Goal: Transaction & Acquisition: Purchase product/service

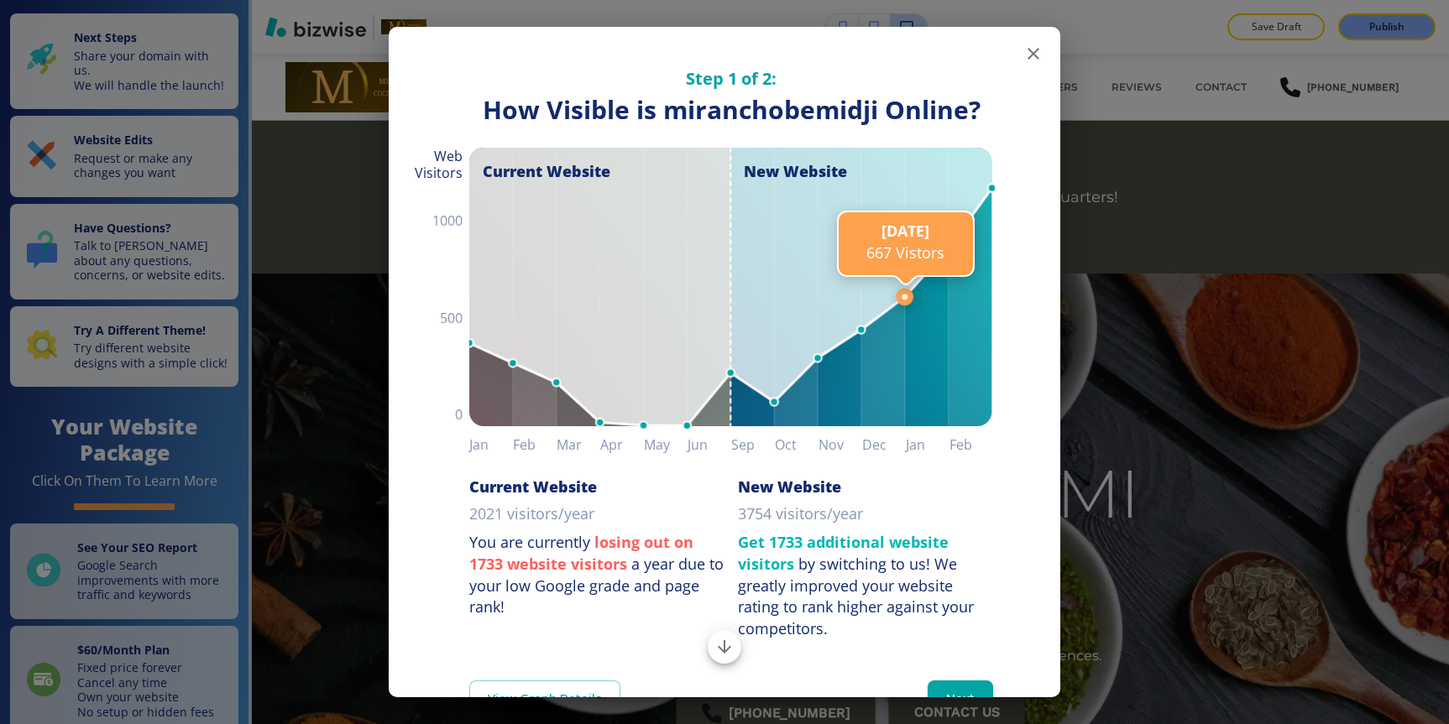
scroll to position [59, 0]
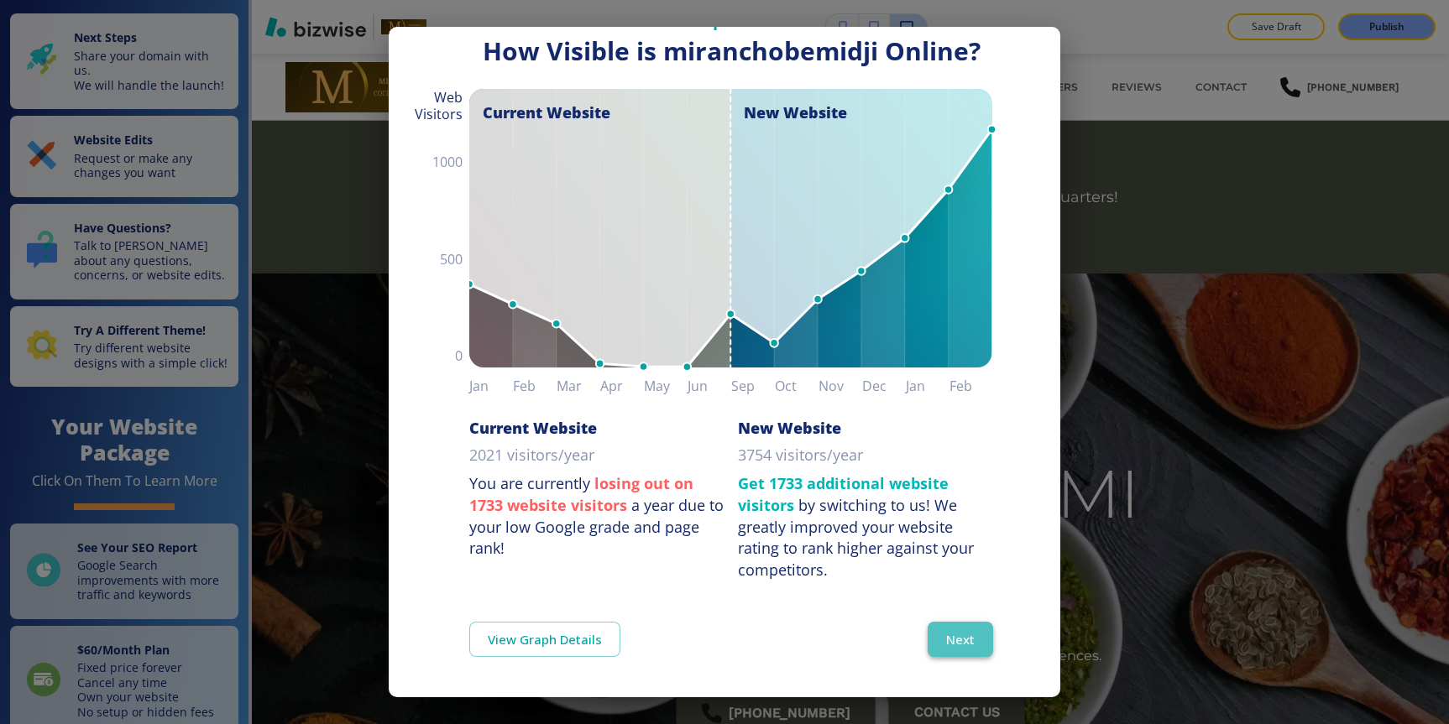
click at [954, 646] on button "Next" at bounding box center [960, 639] width 65 height 35
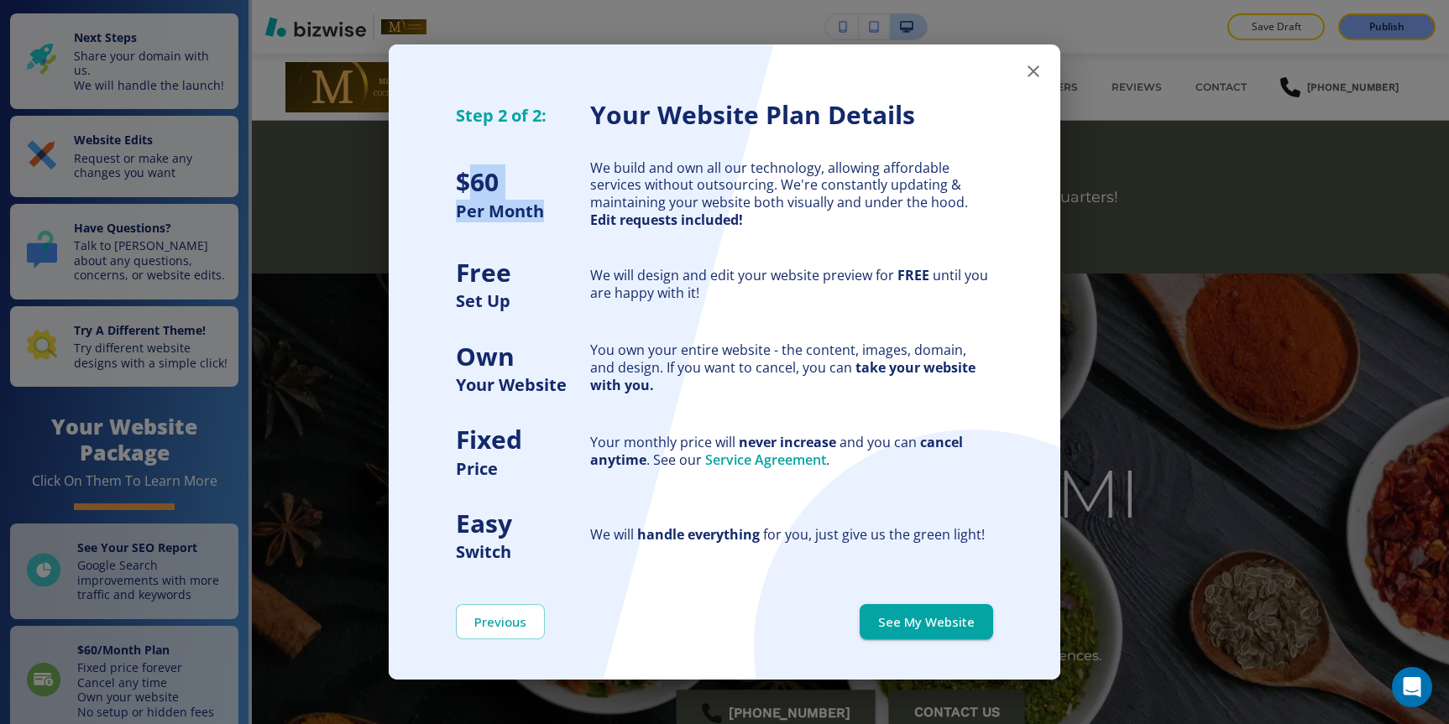
drag, startPoint x: 468, startPoint y: 181, endPoint x: 552, endPoint y: 222, distance: 93.1
click at [552, 222] on div "$ 60 Per Month" at bounding box center [523, 181] width 134 height 84
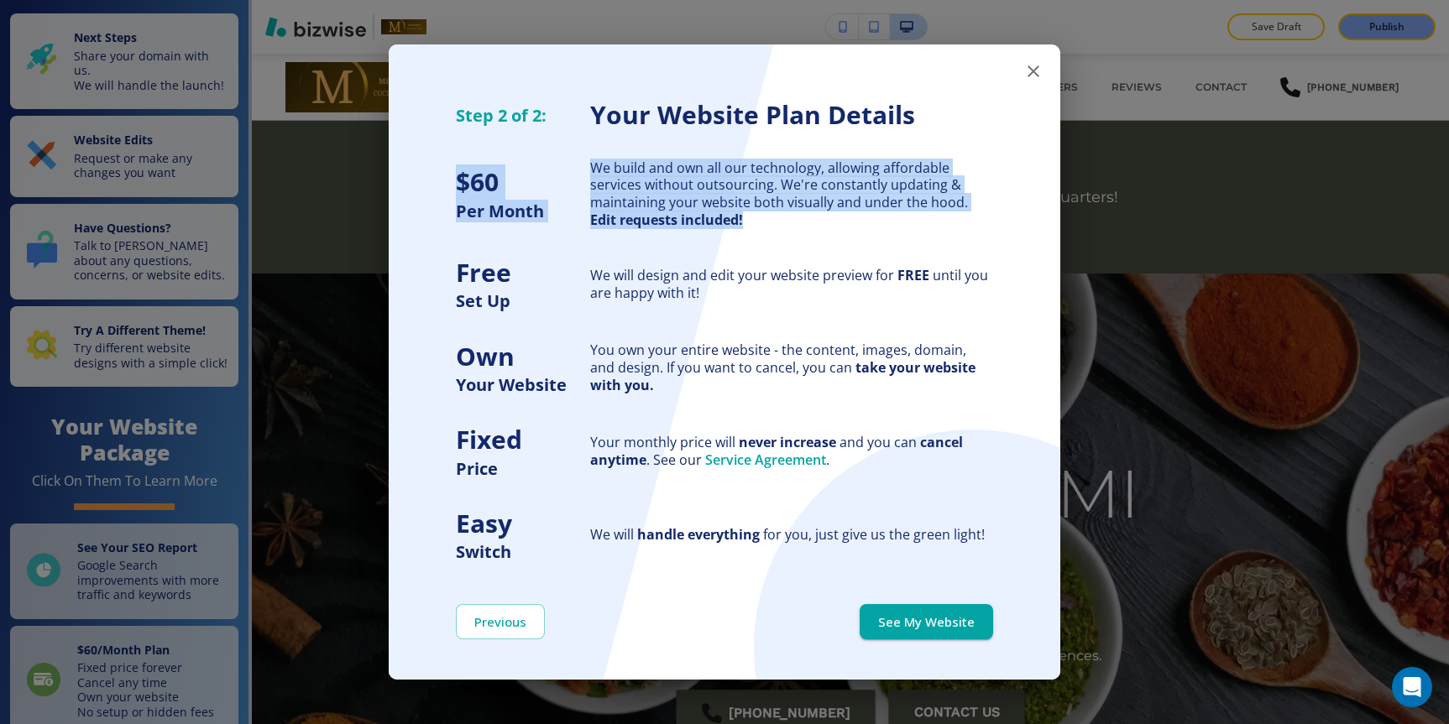
drag, startPoint x: 458, startPoint y: 192, endPoint x: 521, endPoint y: 231, distance: 73.9
click at [521, 232] on div "Step 2 of 2: Your Website Plan Details $ 60 Per Month We build and own all our …" at bounding box center [725, 291] width 672 height 546
click at [521, 231] on div "Free Set Up" at bounding box center [523, 271] width 134 height 84
drag, startPoint x: 458, startPoint y: 182, endPoint x: 669, endPoint y: 222, distance: 214.5
click at [669, 222] on div "Step 2 of 2: Your Website Plan Details $ 60 Per Month We build and own all our …" at bounding box center [725, 291] width 672 height 546
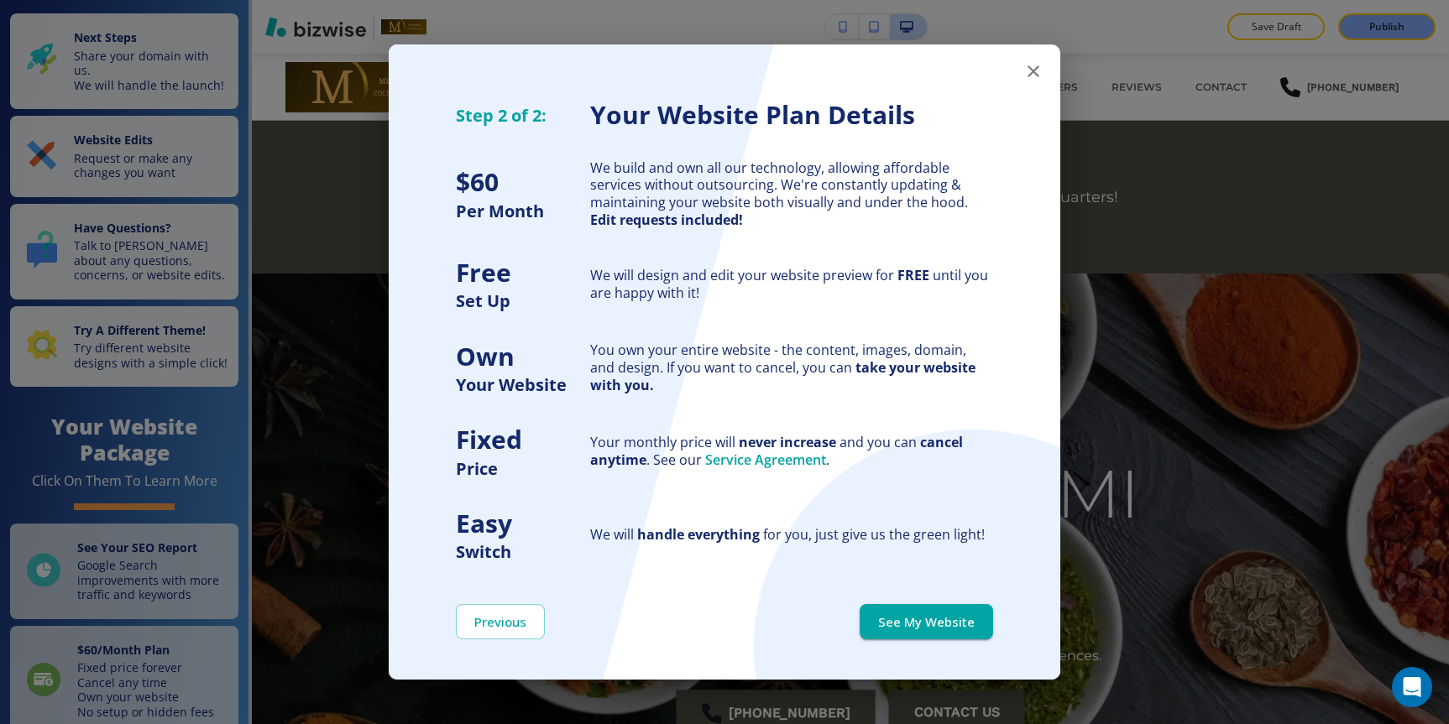
click at [223, 472] on div "Step 2 of 2: Your Website Plan Details $ 60 Per Month We build and own all our …" at bounding box center [724, 362] width 1449 height 724
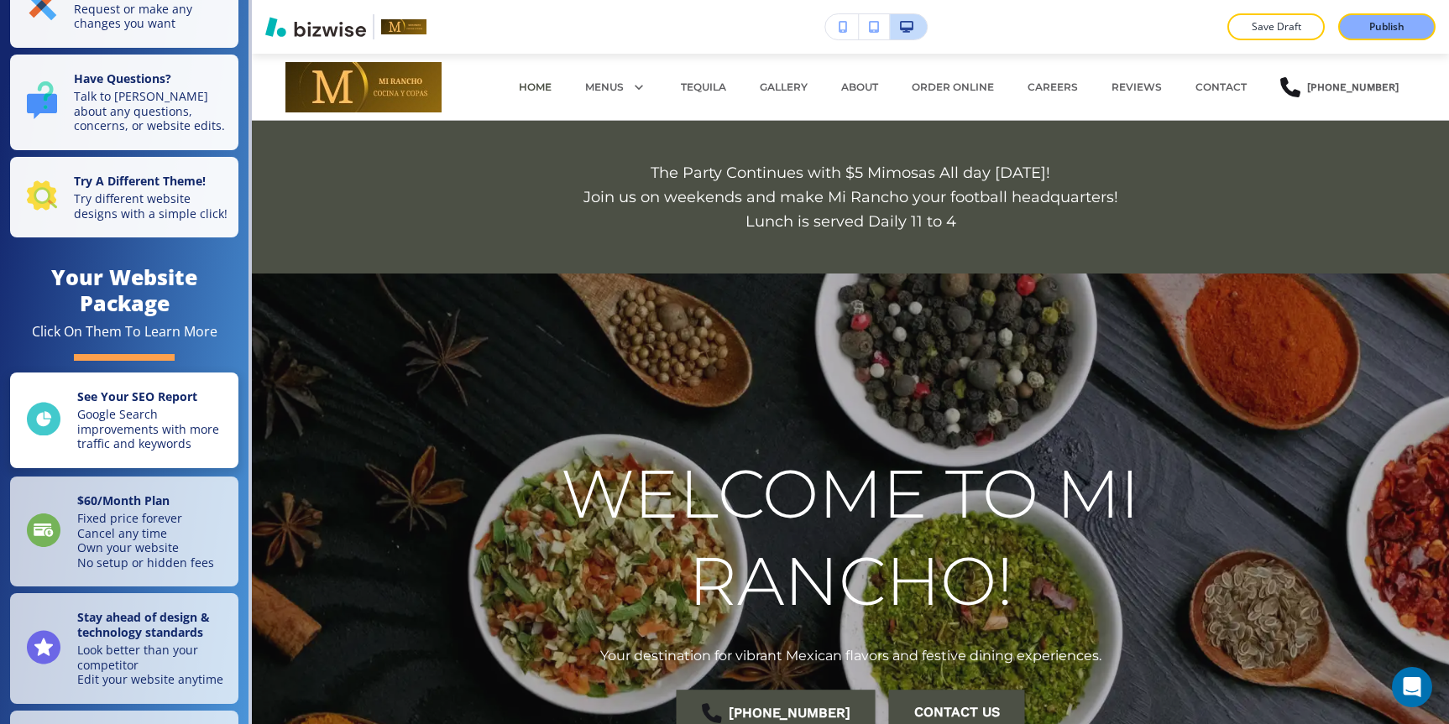
scroll to position [152, 0]
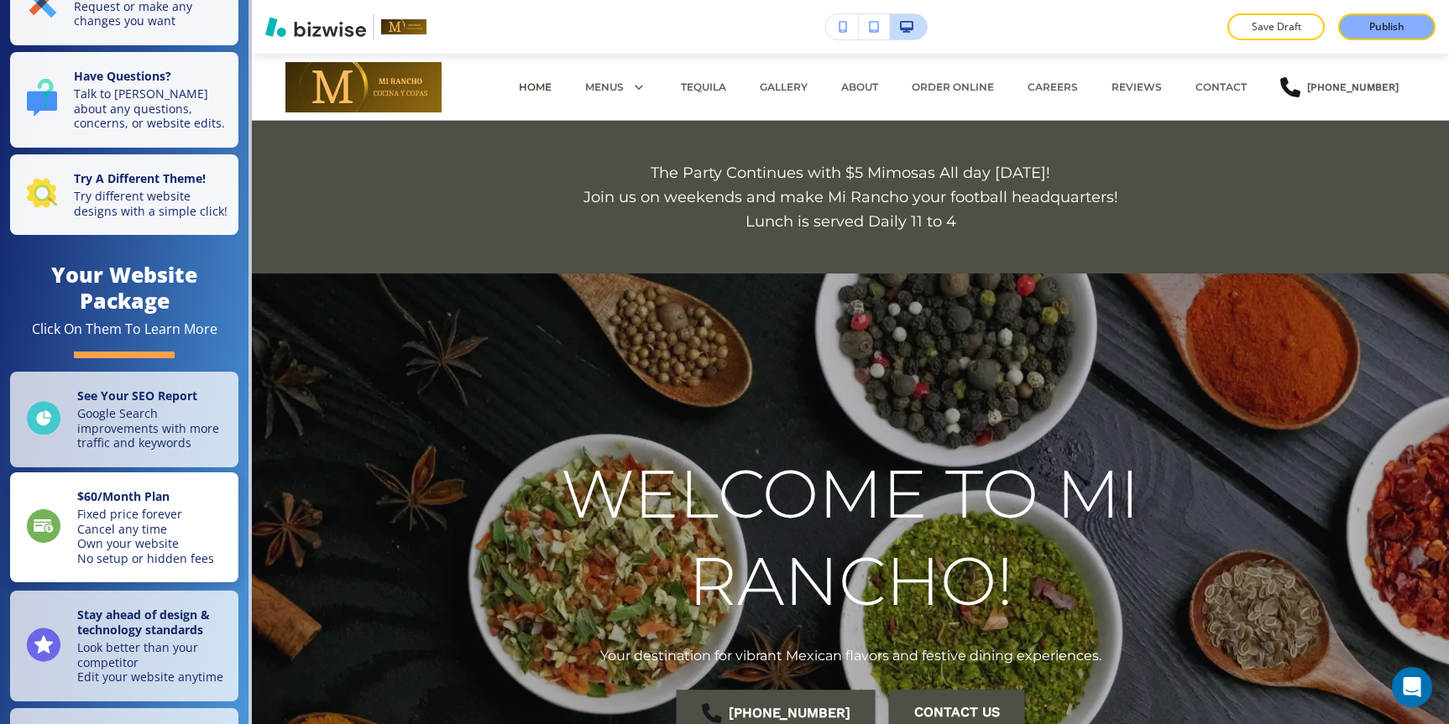
click at [161, 520] on p "Fixed price forever Cancel any time Own your website No setup or hidden fees" at bounding box center [145, 536] width 137 height 59
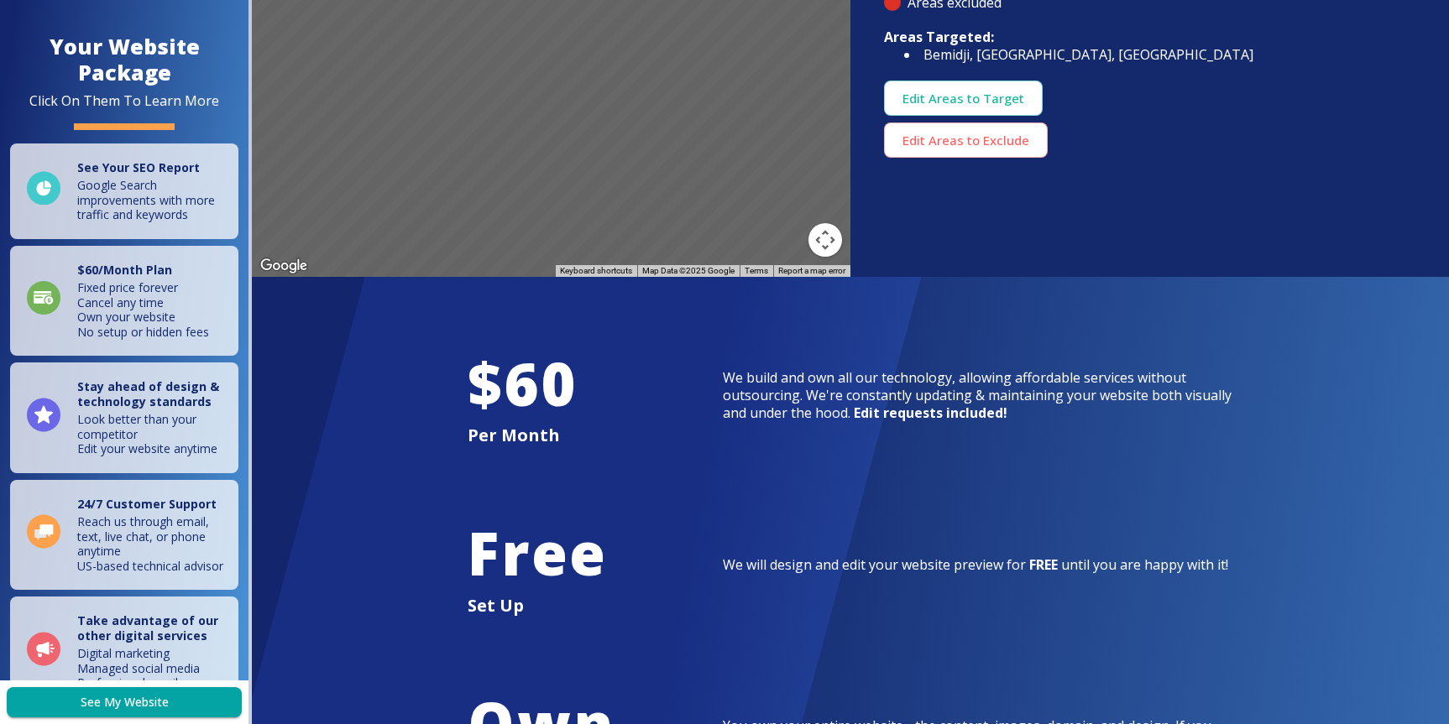
scroll to position [2754, 0]
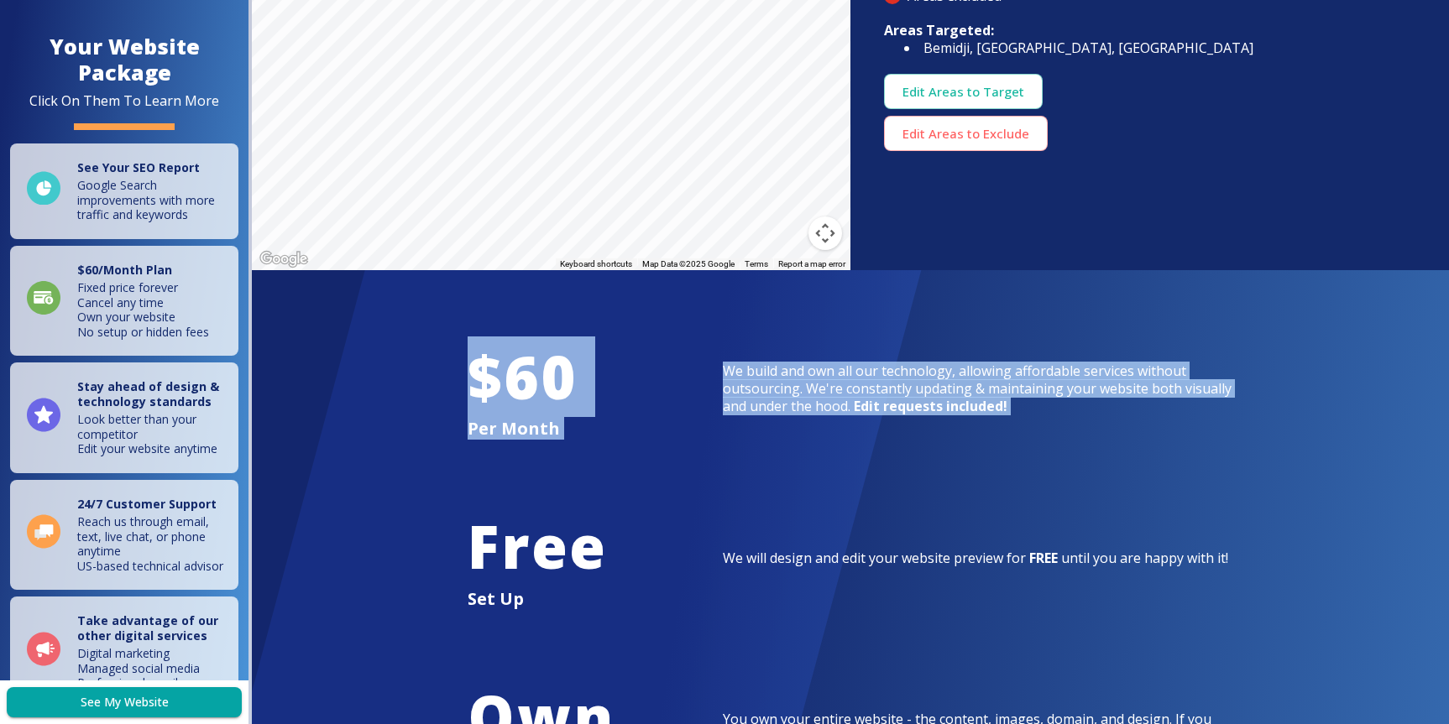
drag, startPoint x: 460, startPoint y: 296, endPoint x: 594, endPoint y: 392, distance: 164.9
click at [594, 392] on div "$ 60 Per Month We build and own all our technology, allowing affordable service…" at bounding box center [850, 728] width 806 height 917
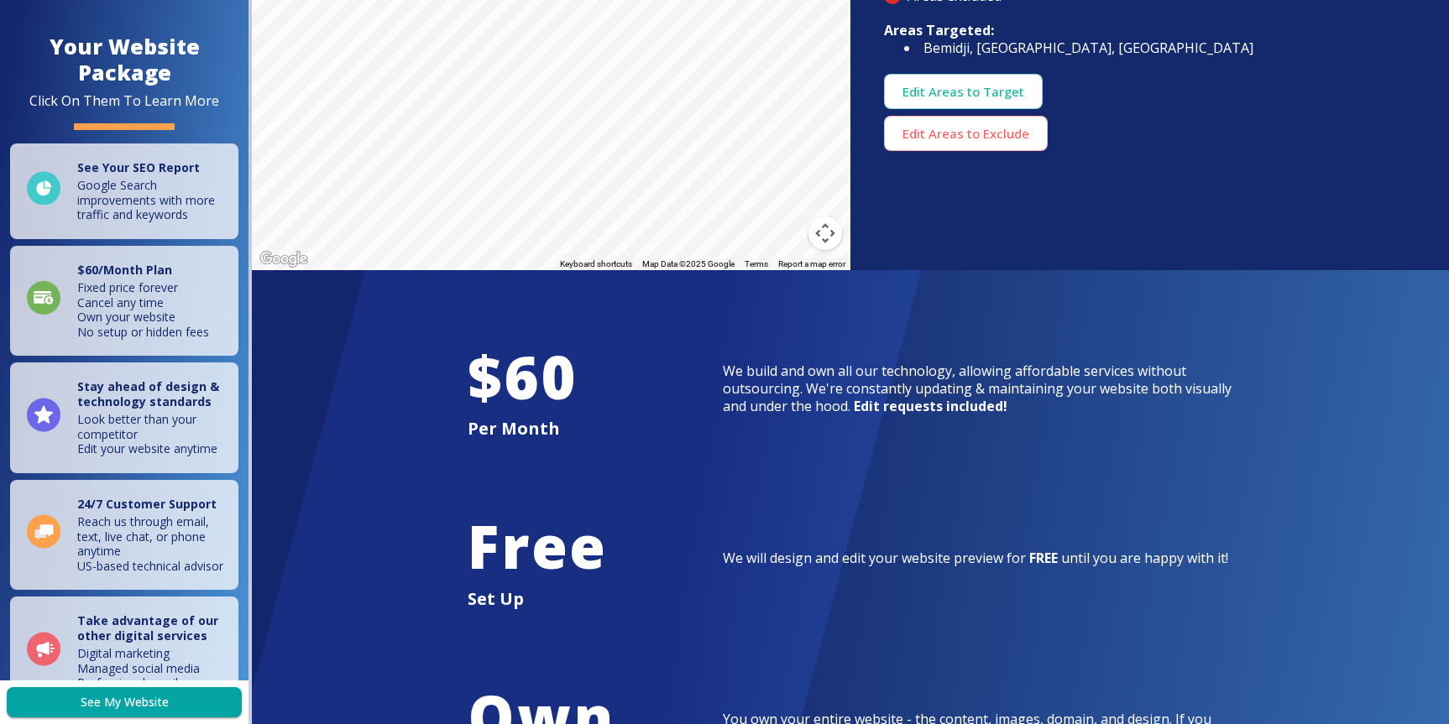
click at [525, 337] on h1 "$ 60" at bounding box center [595, 377] width 255 height 80
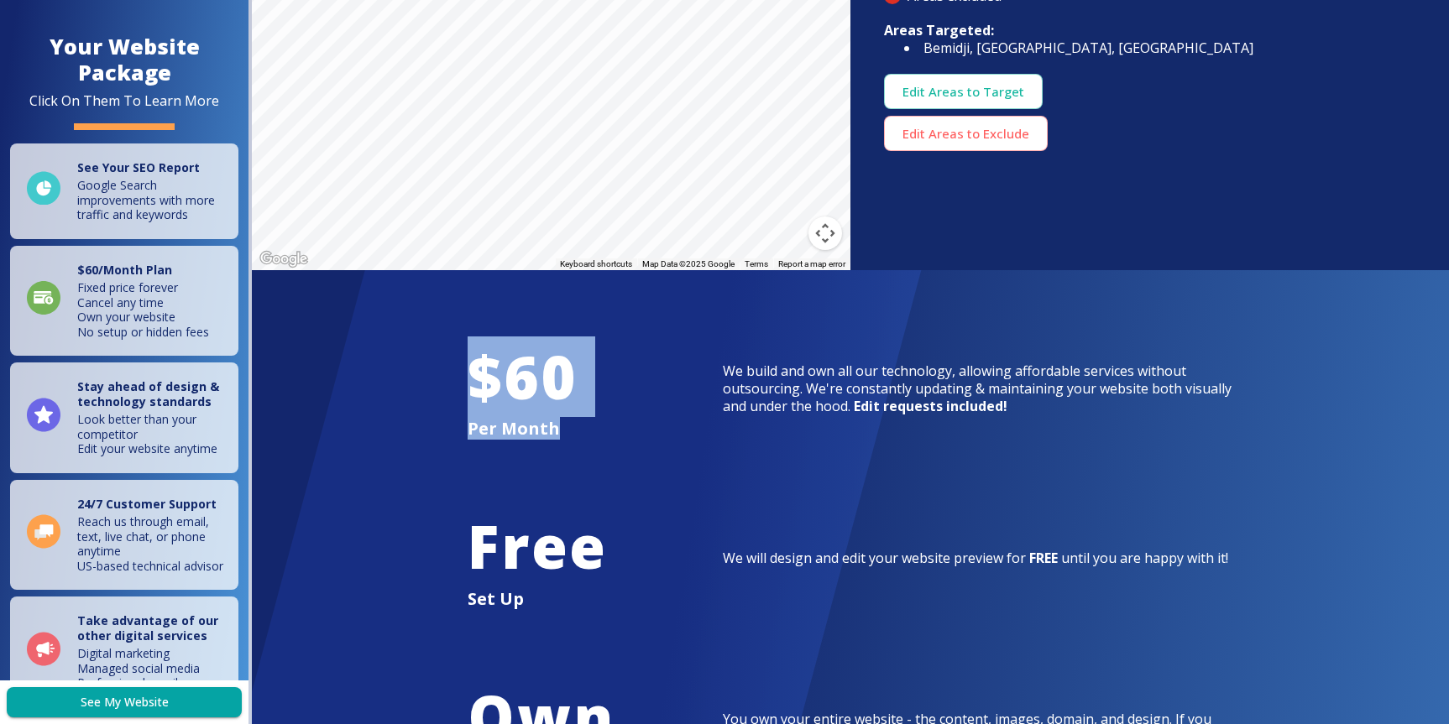
drag, startPoint x: 568, startPoint y: 342, endPoint x: 423, endPoint y: 306, distance: 149.8
click at [423, 308] on div "$ 60 Per Month We build and own all our technology, allowing affordable service…" at bounding box center [850, 728] width 1197 height 917
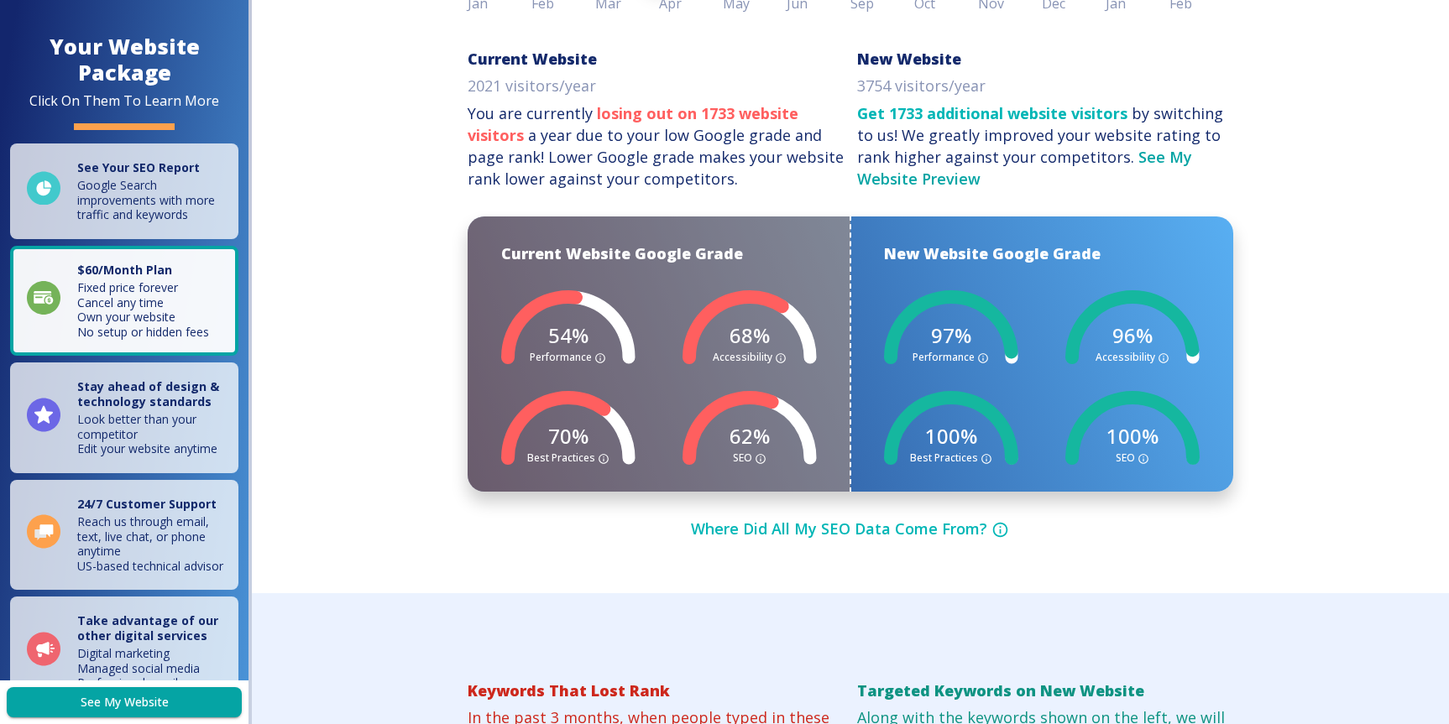
scroll to position [671, 0]
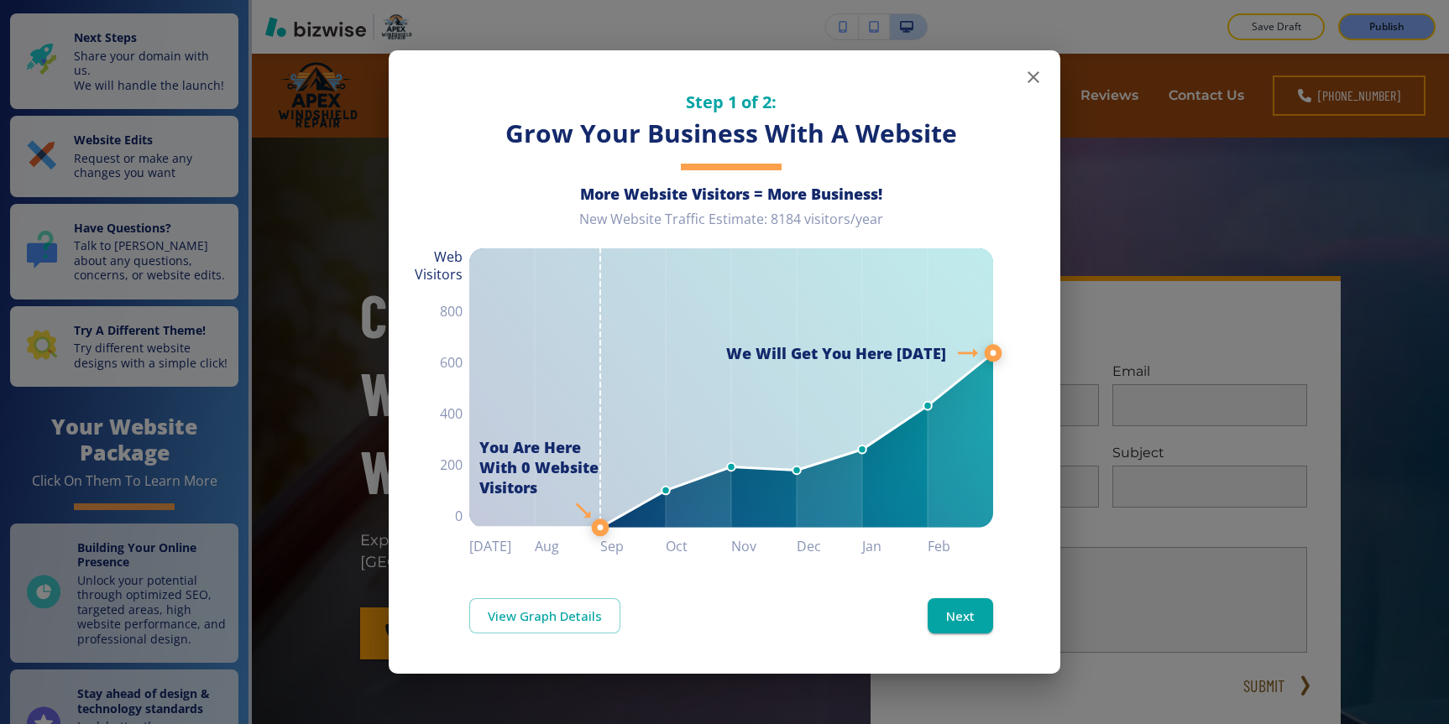
click at [1032, 81] on icon "button" at bounding box center [1033, 77] width 20 height 20
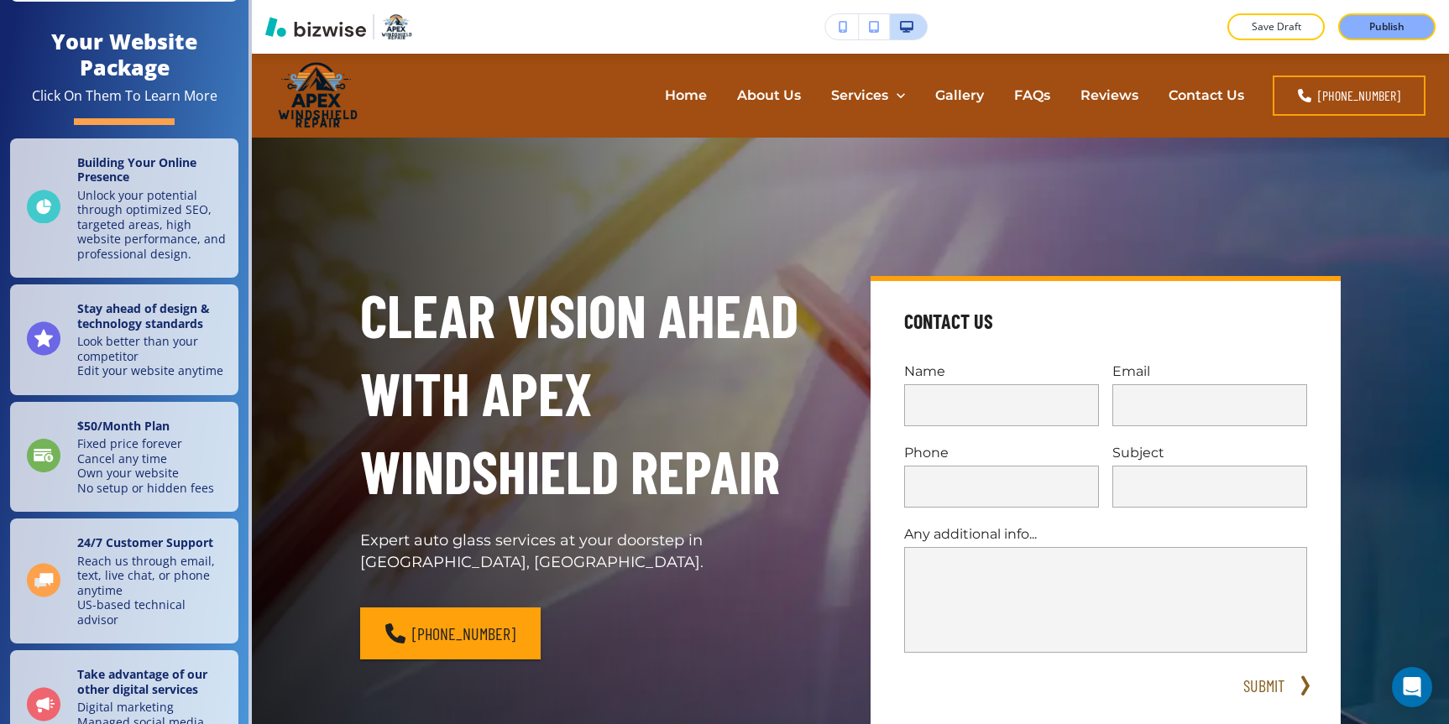
scroll to position [405, 0]
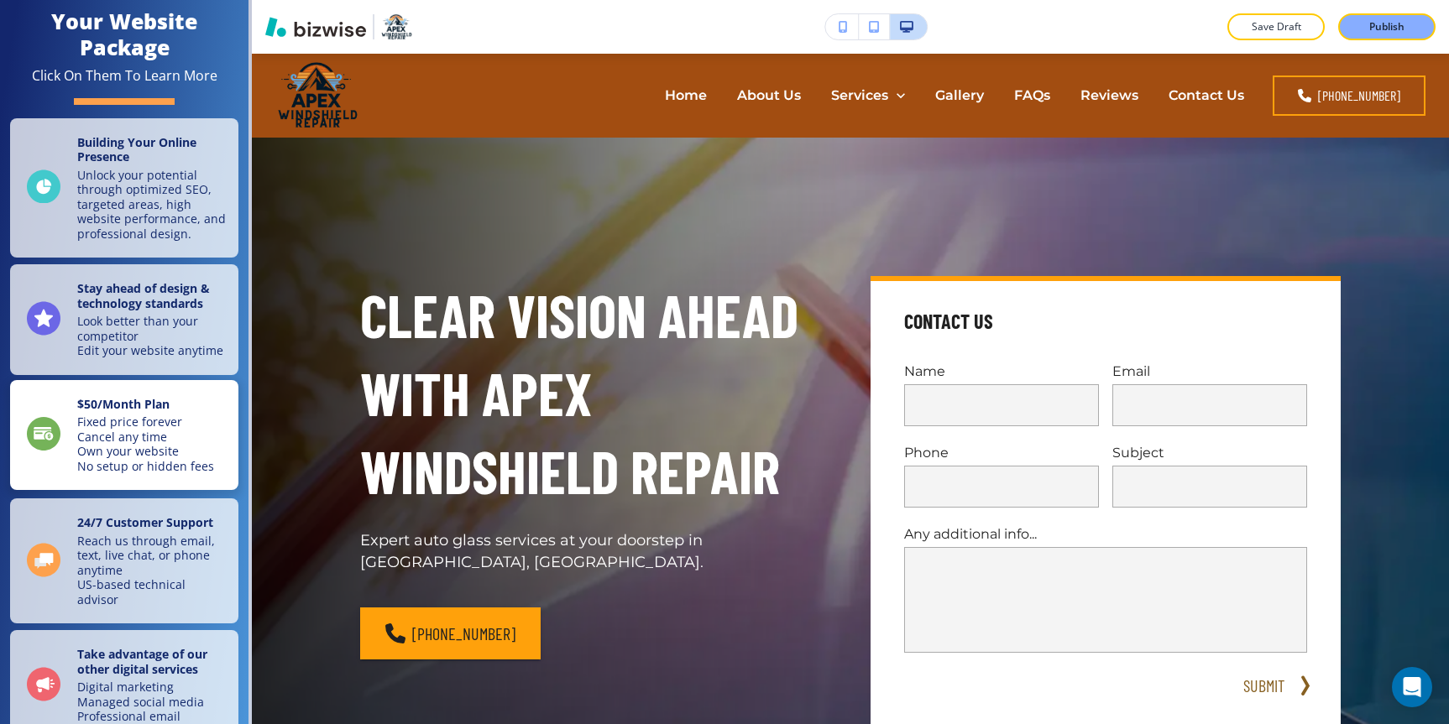
click at [144, 396] on strong "$ 50 /Month Plan" at bounding box center [123, 404] width 92 height 16
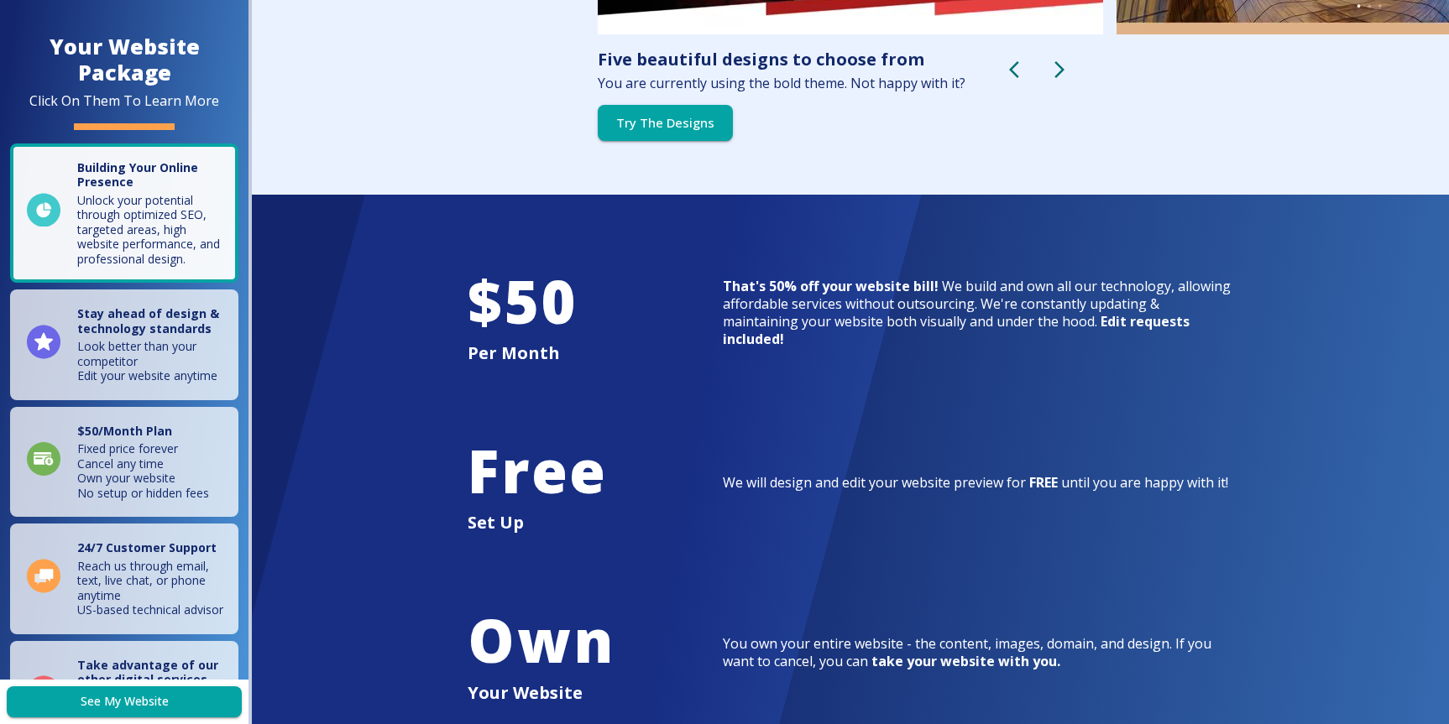
scroll to position [3208, 0]
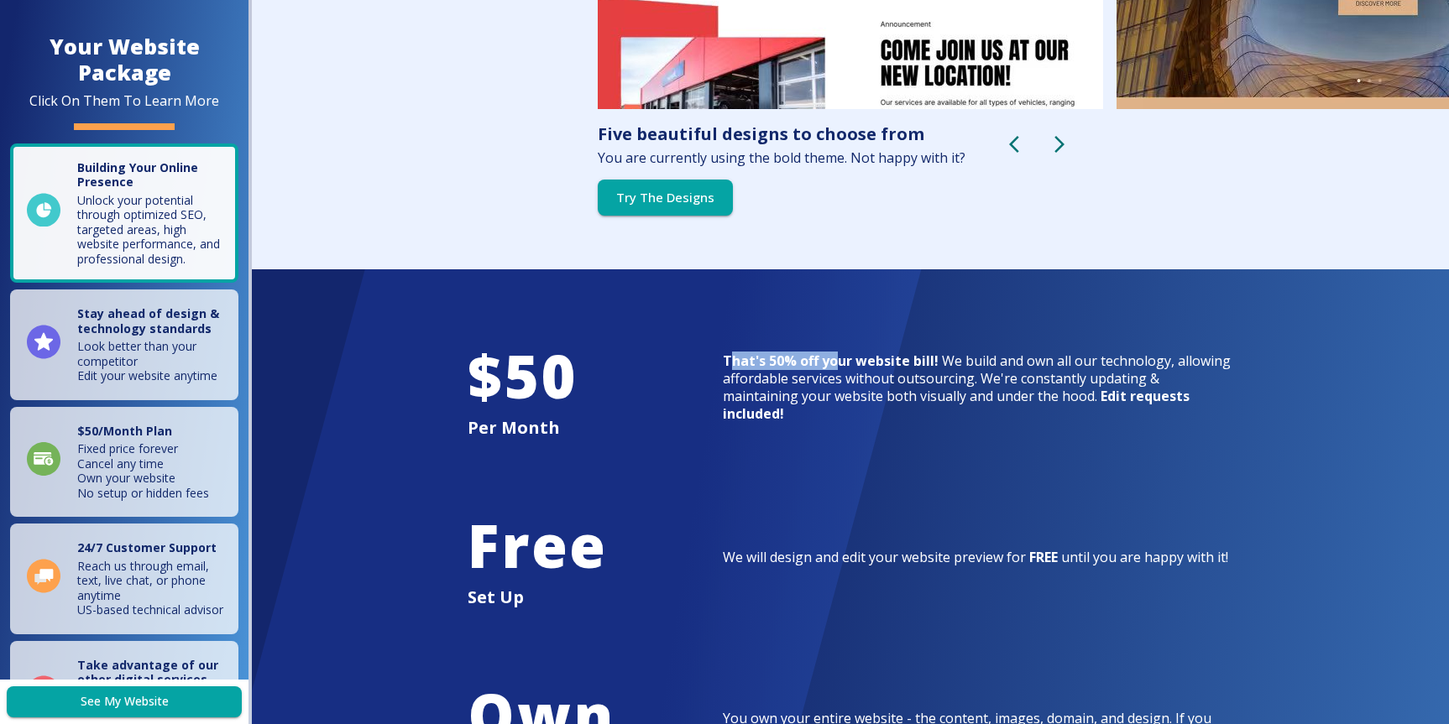
drag, startPoint x: 731, startPoint y: 374, endPoint x: 837, endPoint y: 374, distance: 105.8
click at [837, 370] on strong "That's 50% off your website bill!" at bounding box center [831, 361] width 216 height 18
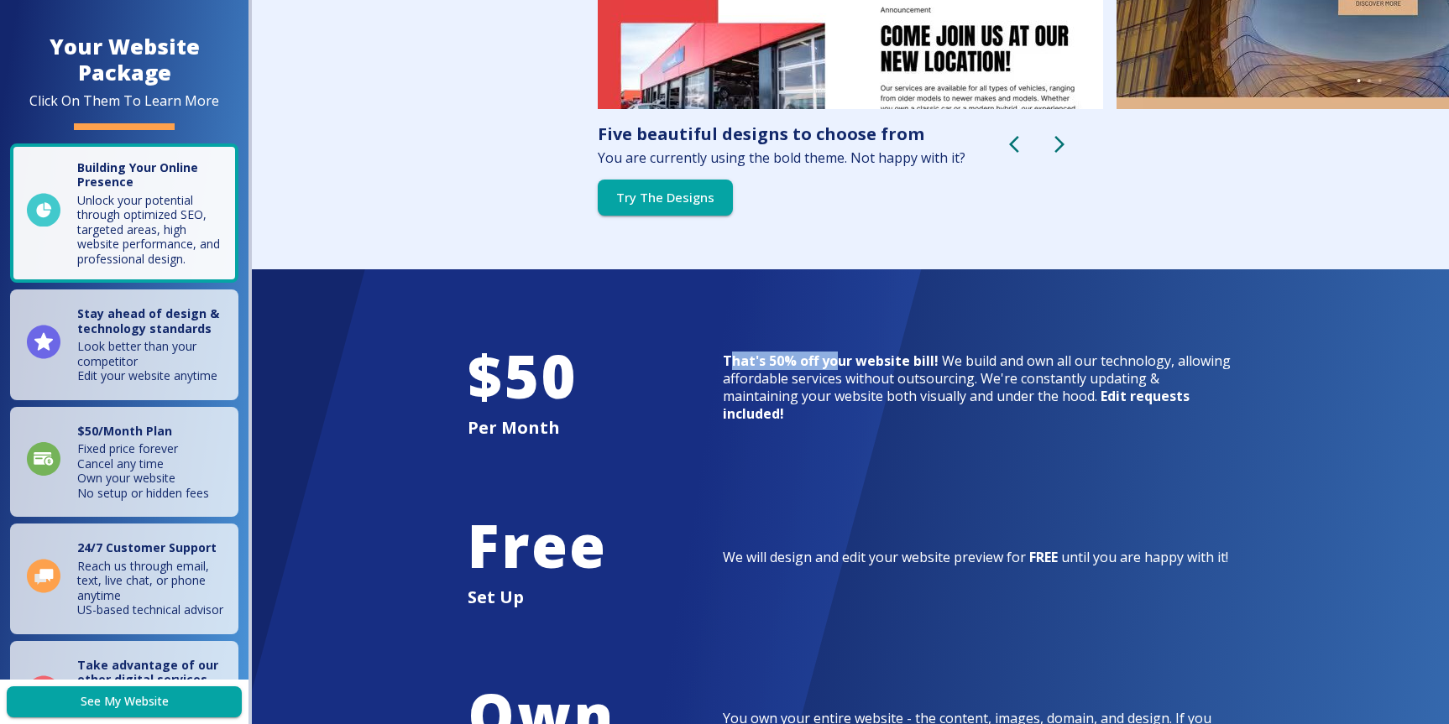
click at [837, 370] on strong "That's 50% off your website bill!" at bounding box center [831, 361] width 216 height 18
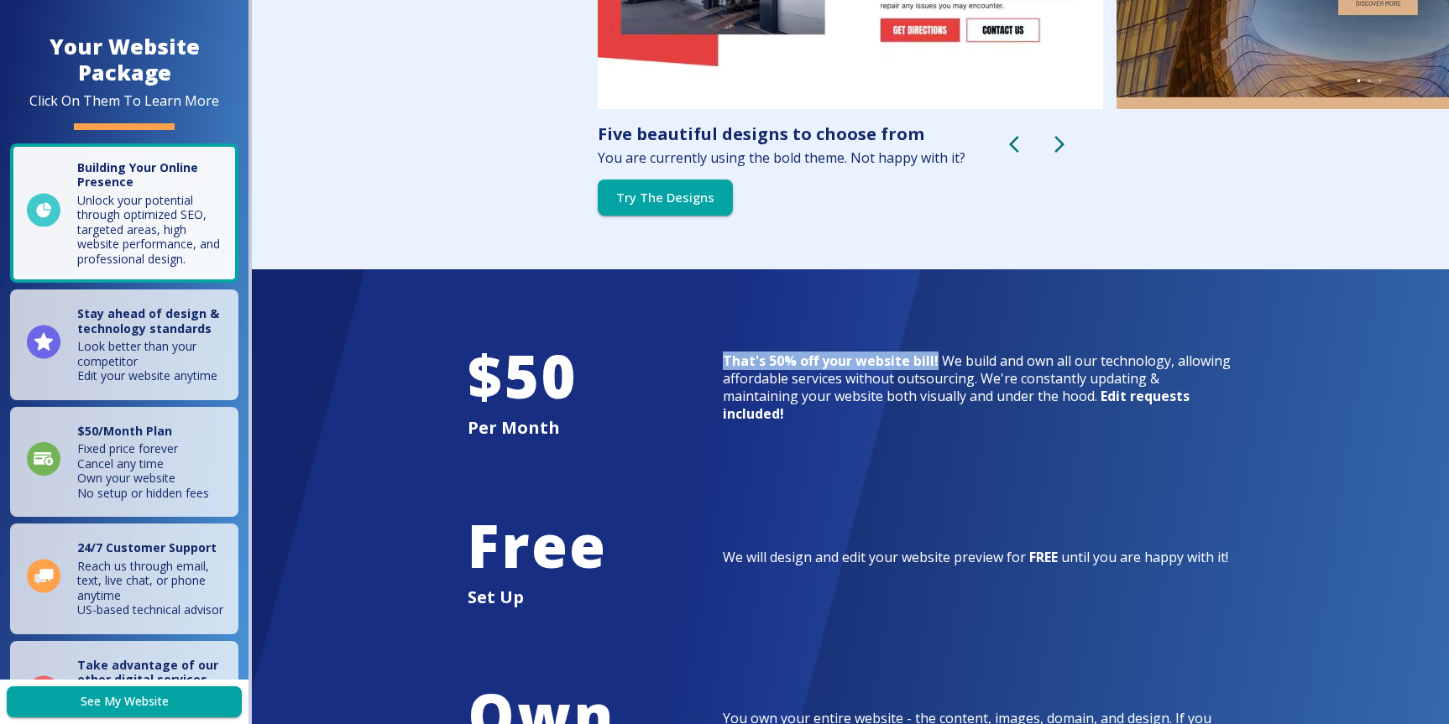
drag, startPoint x: 722, startPoint y: 374, endPoint x: 935, endPoint y: 372, distance: 213.2
click at [935, 372] on div "That's 50% off your website bill! We build and own all our technology, allowing…" at bounding box center [978, 388] width 510 height 70
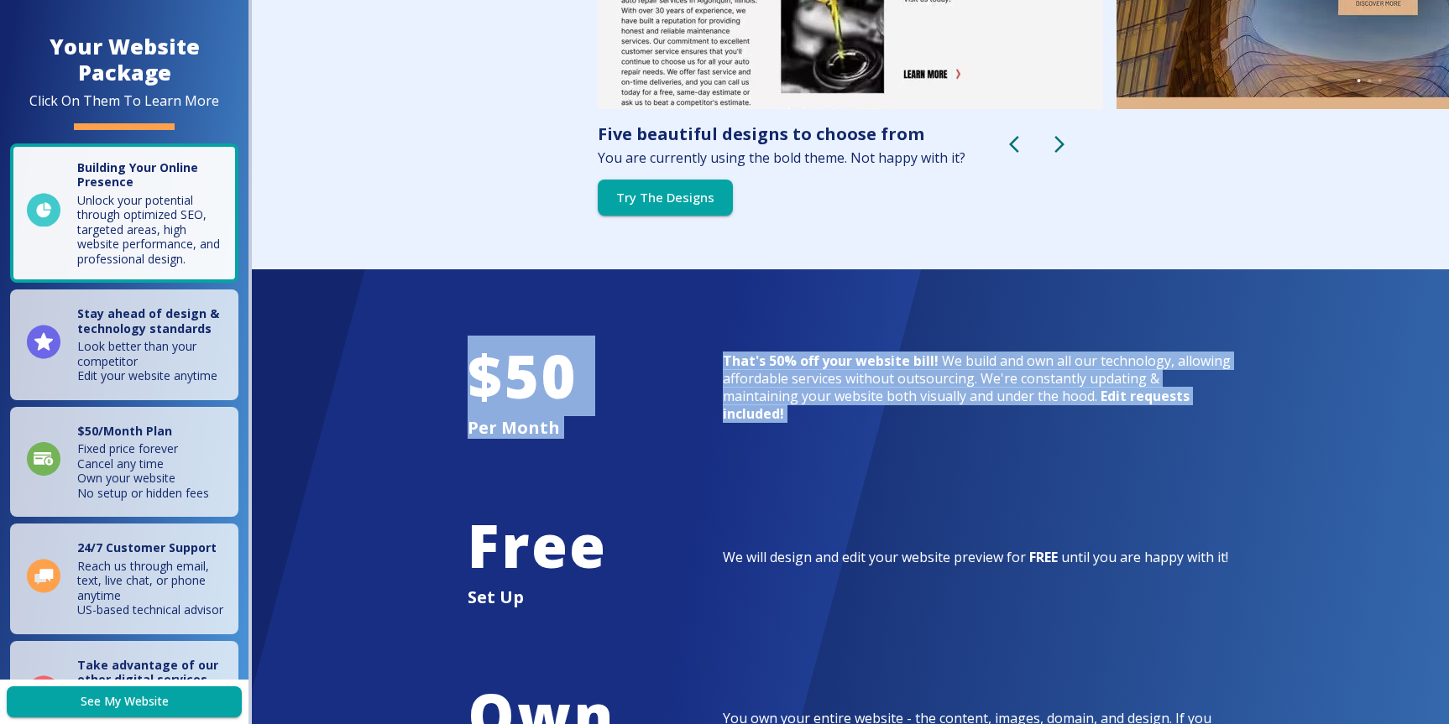
drag, startPoint x: 453, startPoint y: 352, endPoint x: 552, endPoint y: 458, distance: 145.5
click at [554, 459] on div "$ 50 Per Month That's 50% off your website bill! We build and own all our techn…" at bounding box center [850, 727] width 806 height 917
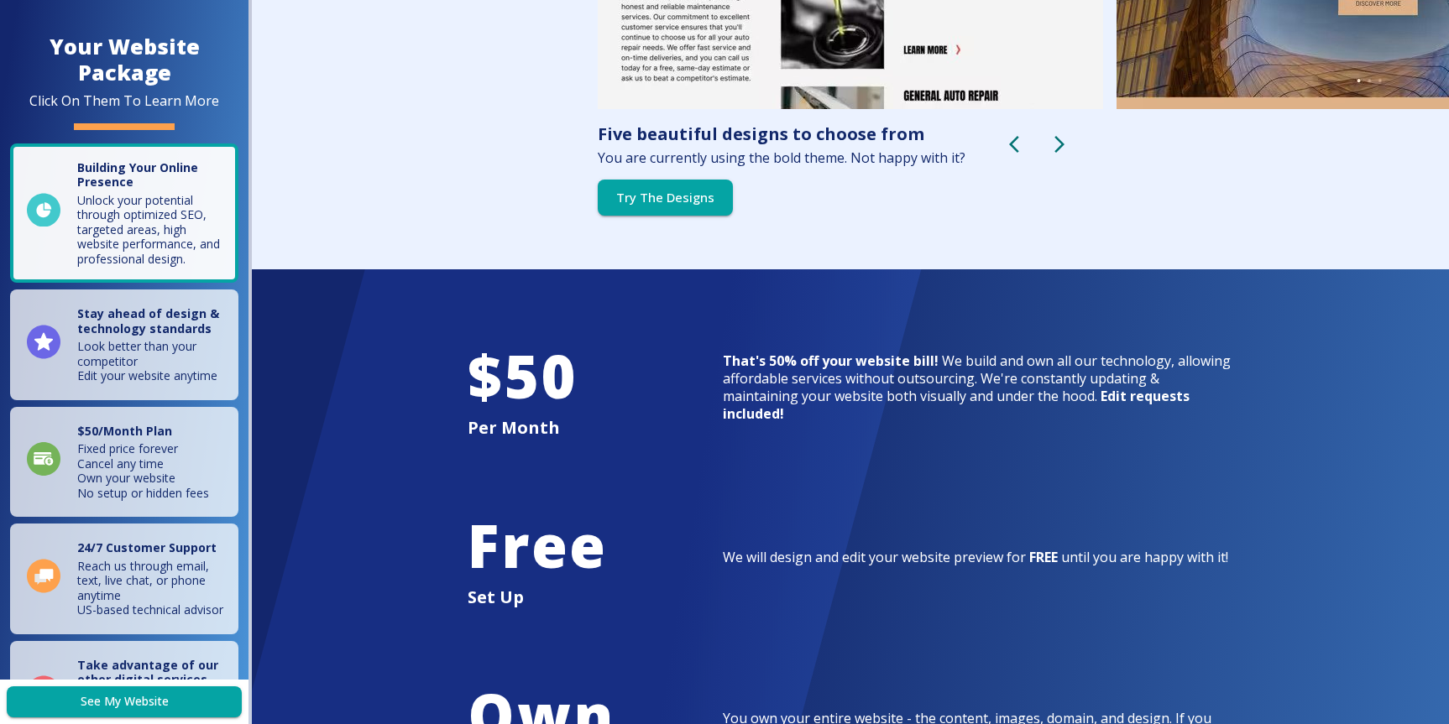
click at [879, 339] on div "That's 50% off your website bill! We build and own all our technology, allowing…" at bounding box center [978, 353] width 510 height 137
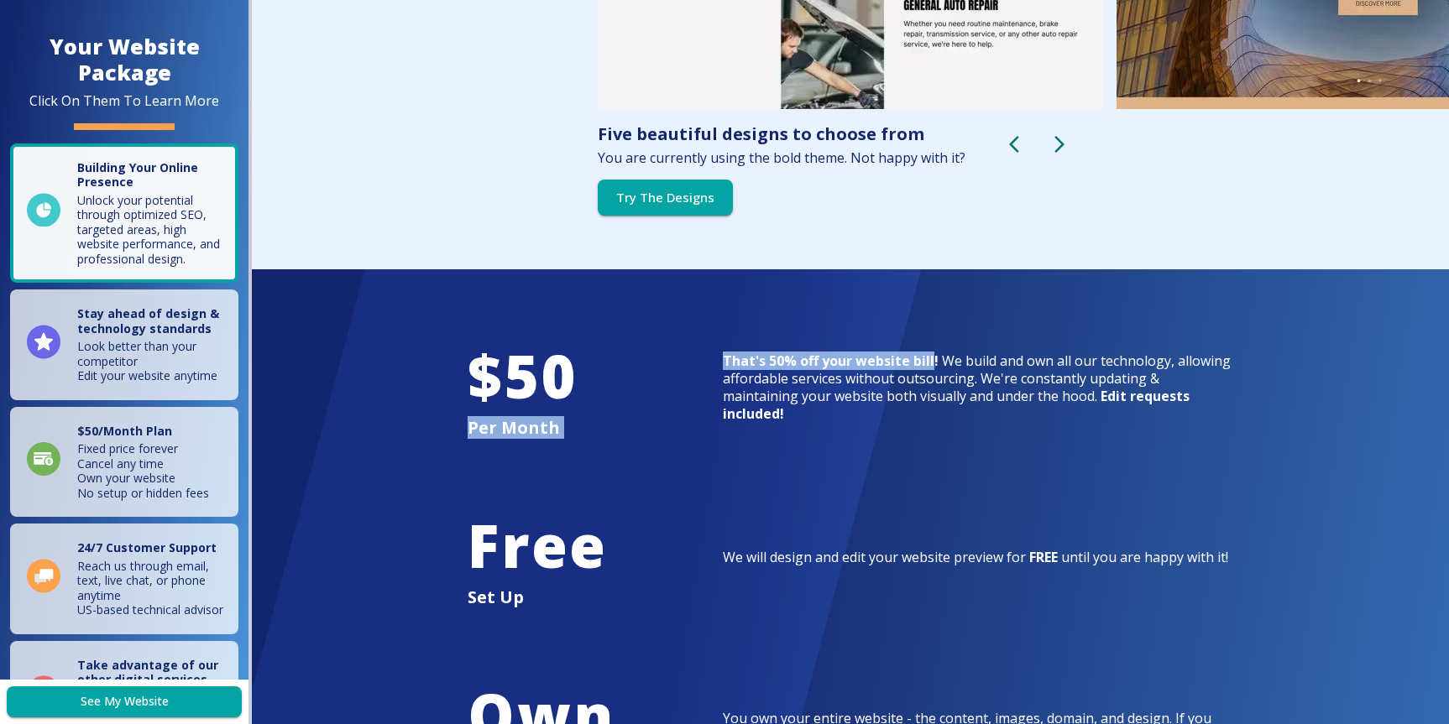
drag, startPoint x: 719, startPoint y: 369, endPoint x: 932, endPoint y: 363, distance: 213.3
click at [932, 363] on div "$ 50 Per Month That's 50% off your website bill! We build and own all our techn…" at bounding box center [851, 694] width 766 height 984
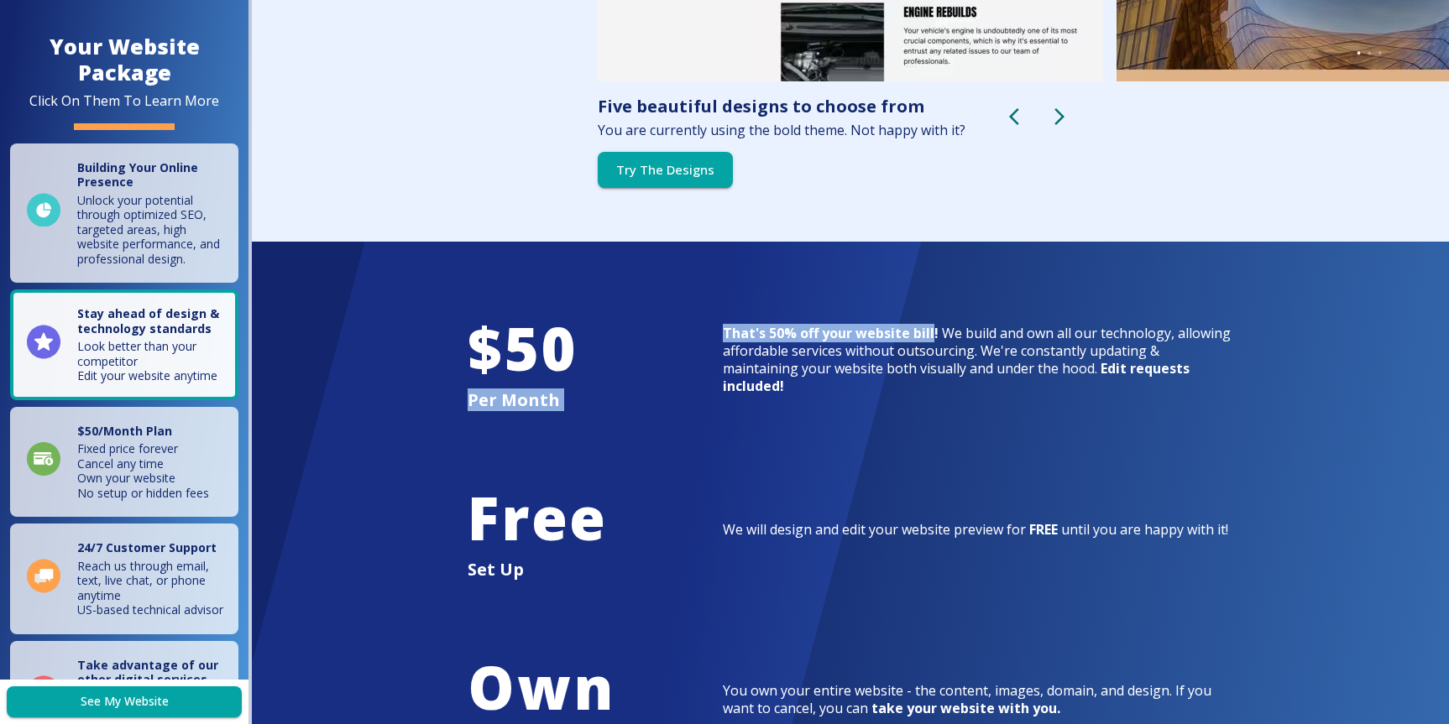
scroll to position [3583, 0]
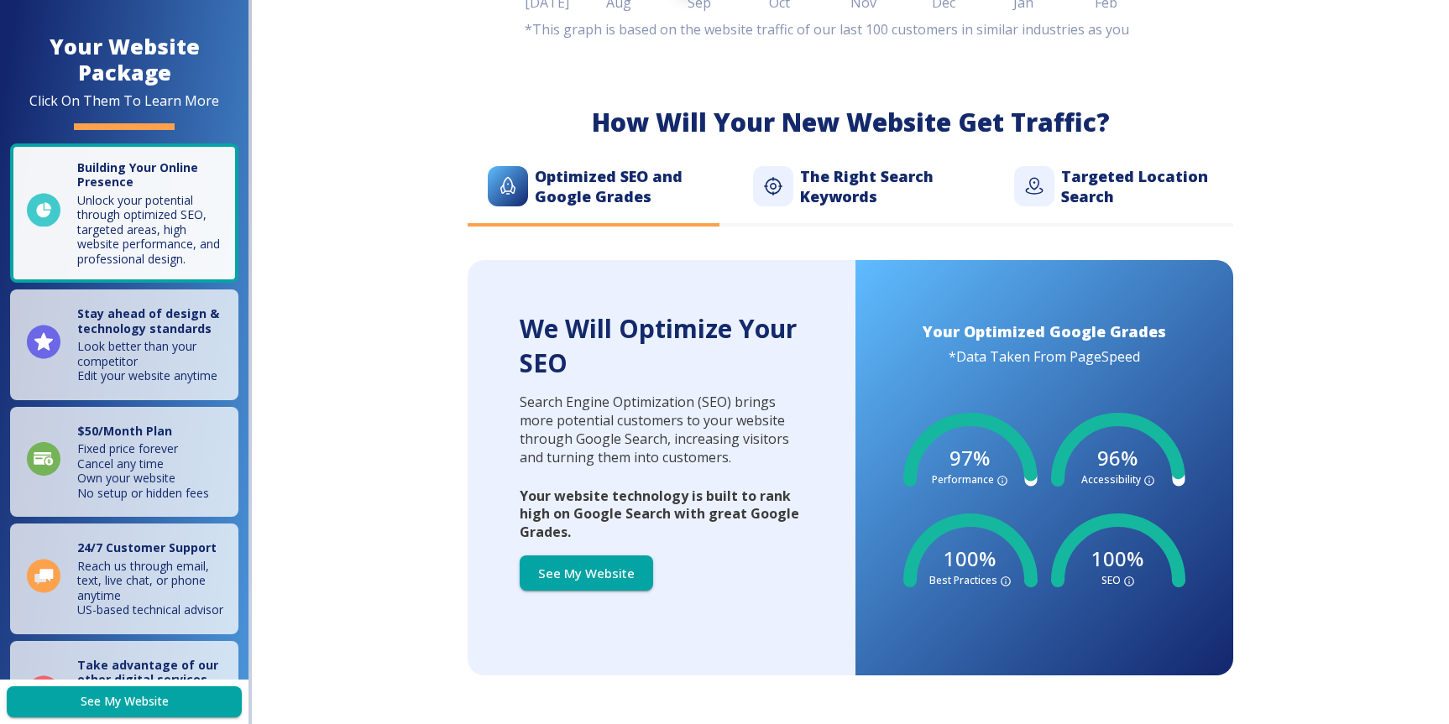
scroll to position [959, 0]
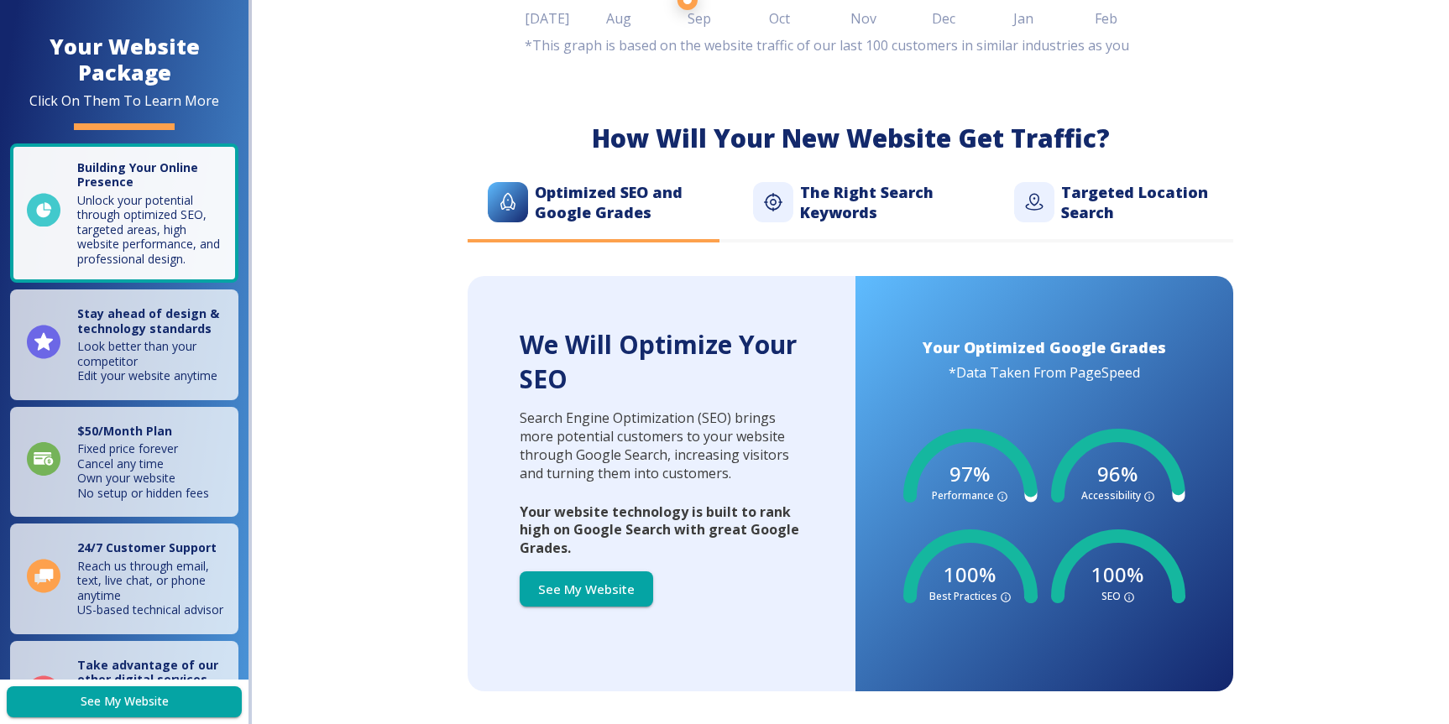
click at [876, 192] on h6 "The Right Search Keywords" at bounding box center [880, 202] width 160 height 40
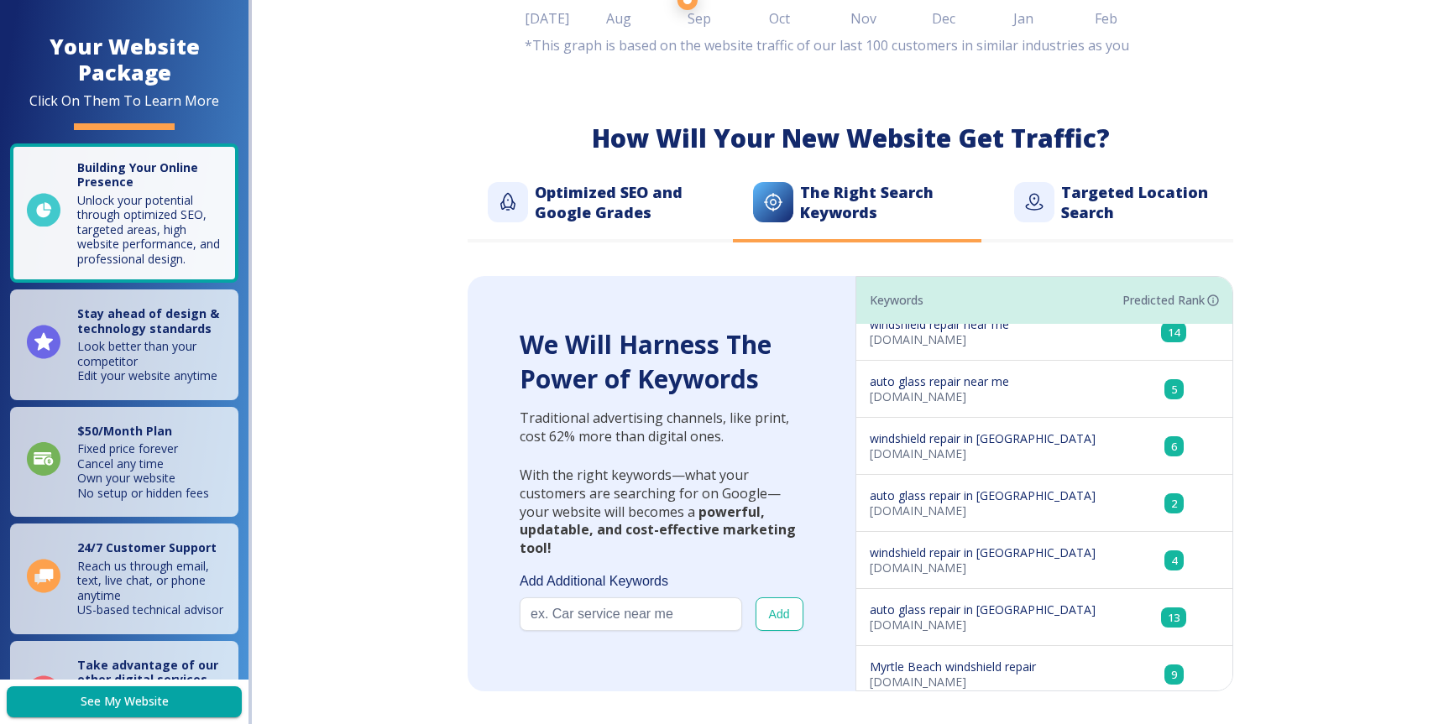
click at [634, 210] on h6 "Optimized SEO and Google Grades" at bounding box center [617, 202] width 165 height 40
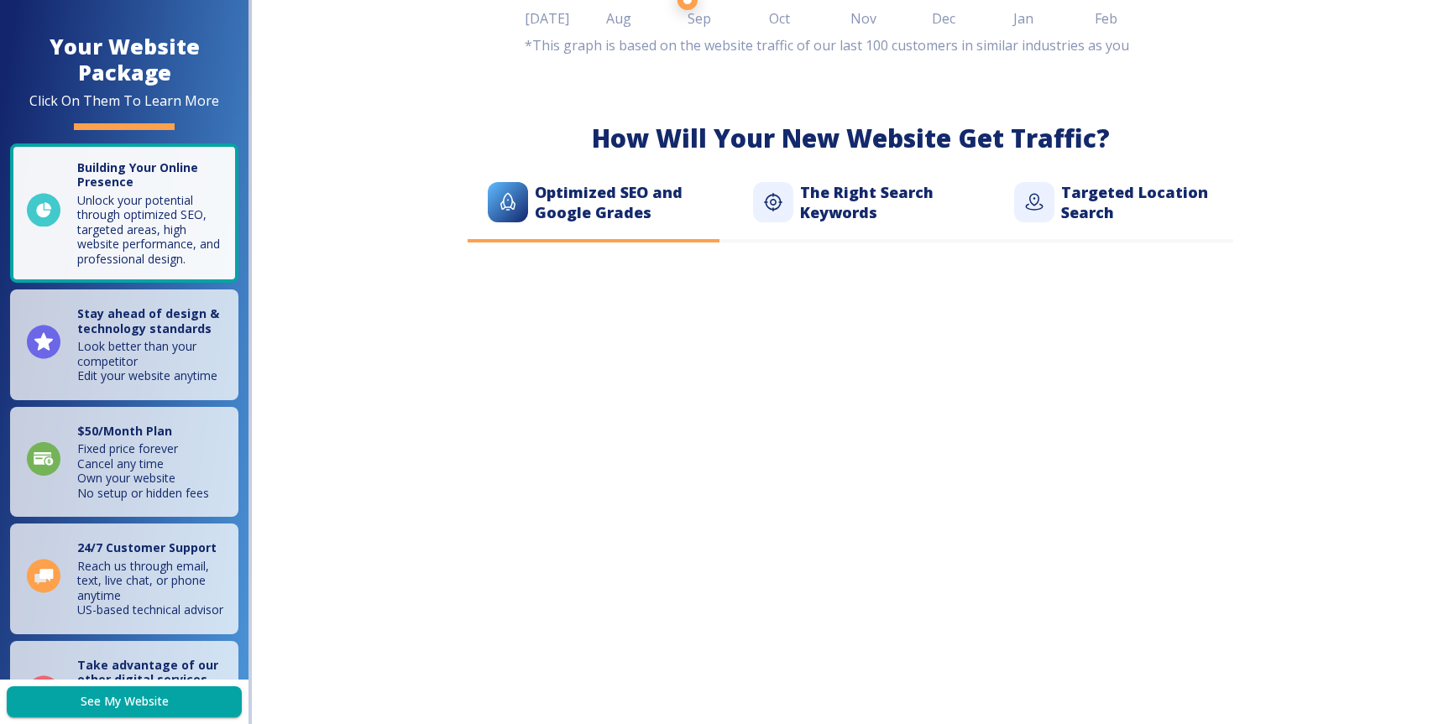
scroll to position [0, 0]
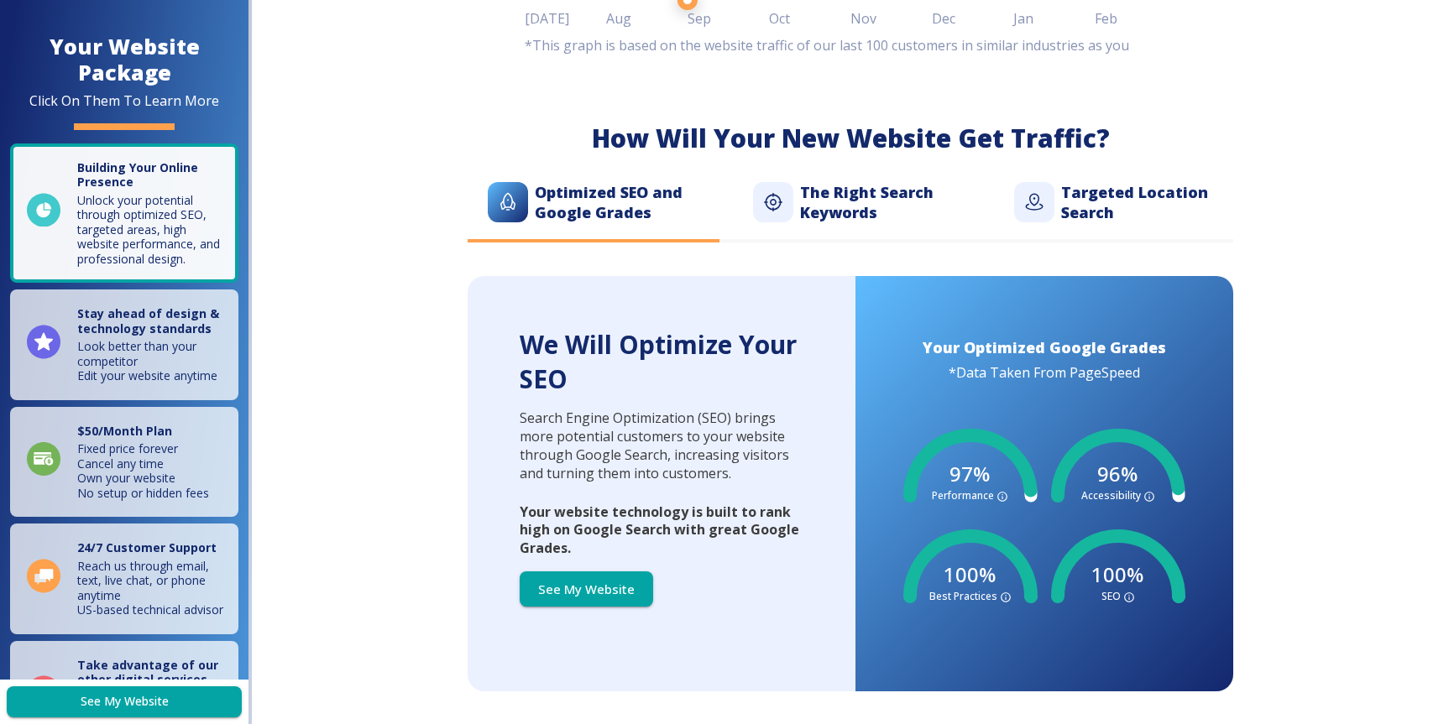
click at [871, 207] on h6 "The Right Search Keywords" at bounding box center [880, 202] width 160 height 40
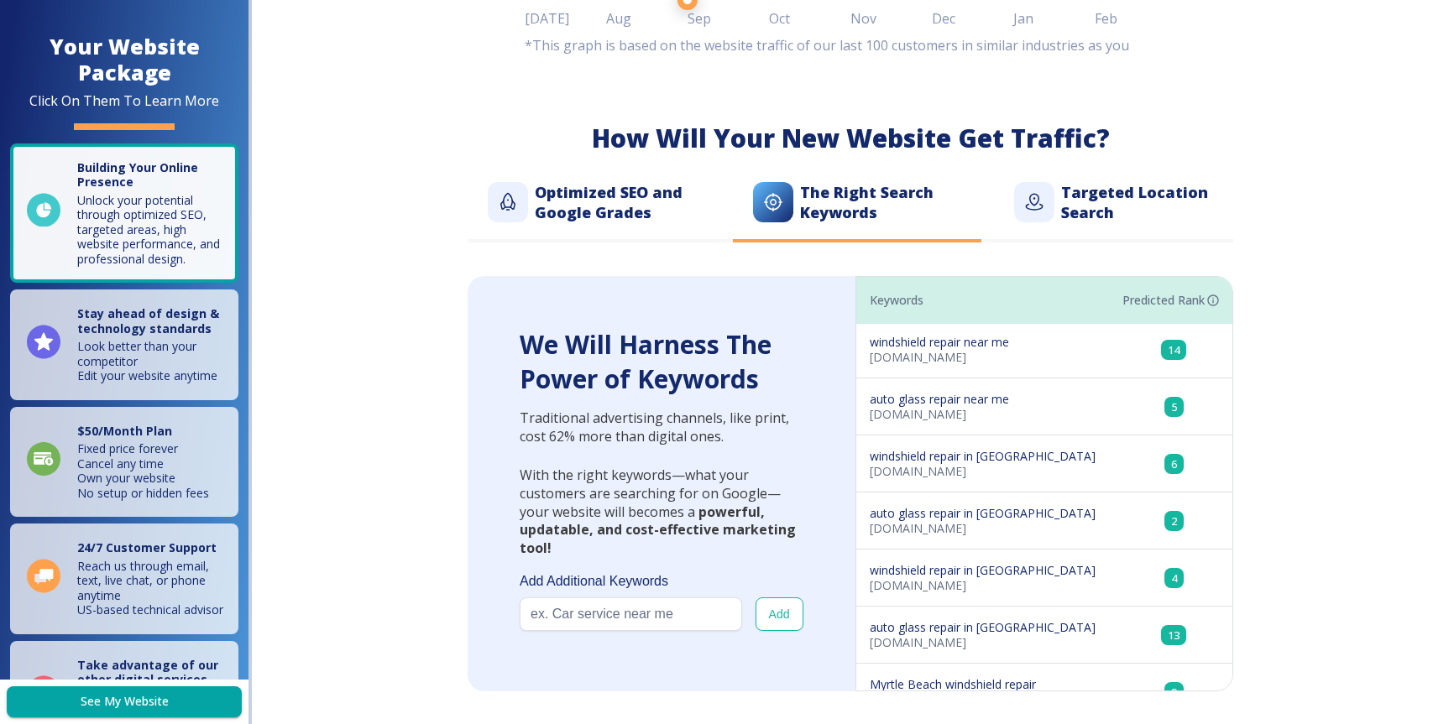
scroll to position [1138, 0]
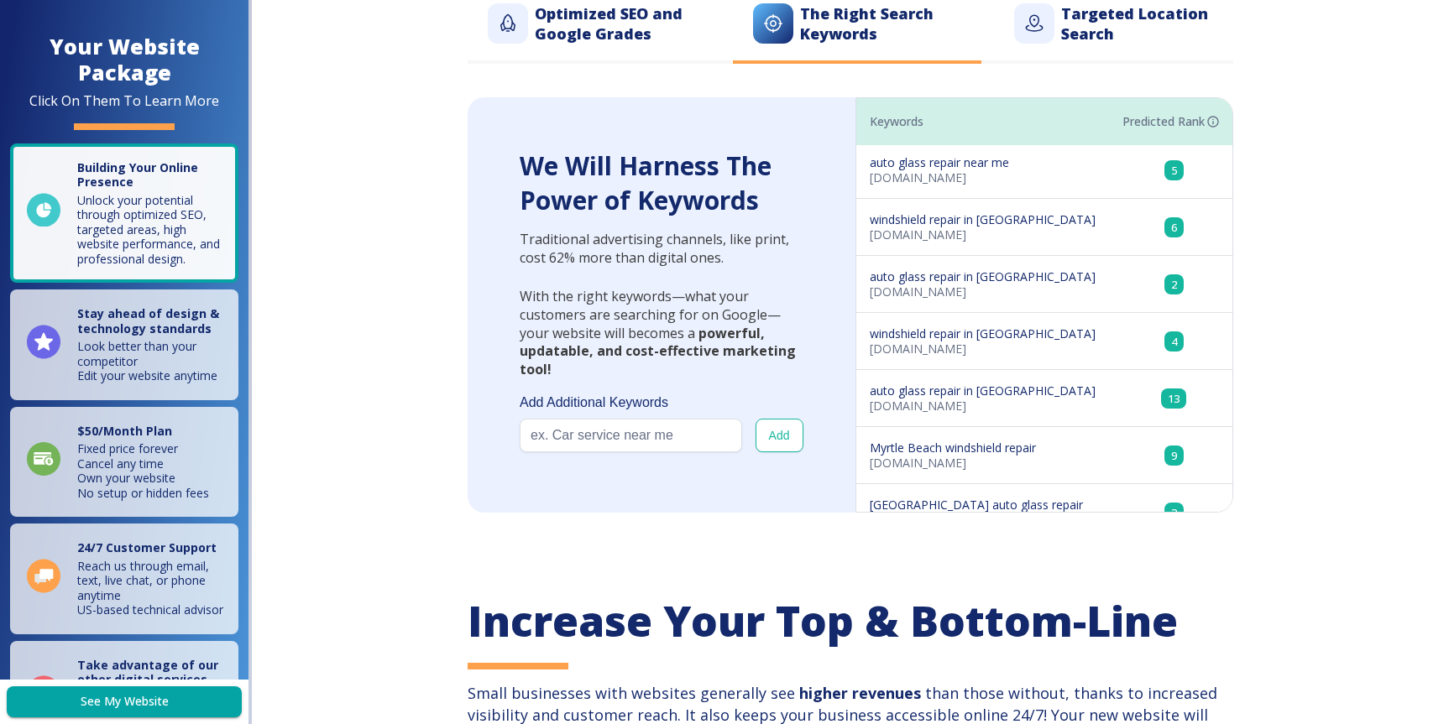
click at [1130, 31] on h6 "Targeted Location Search" at bounding box center [1137, 23] width 152 height 40
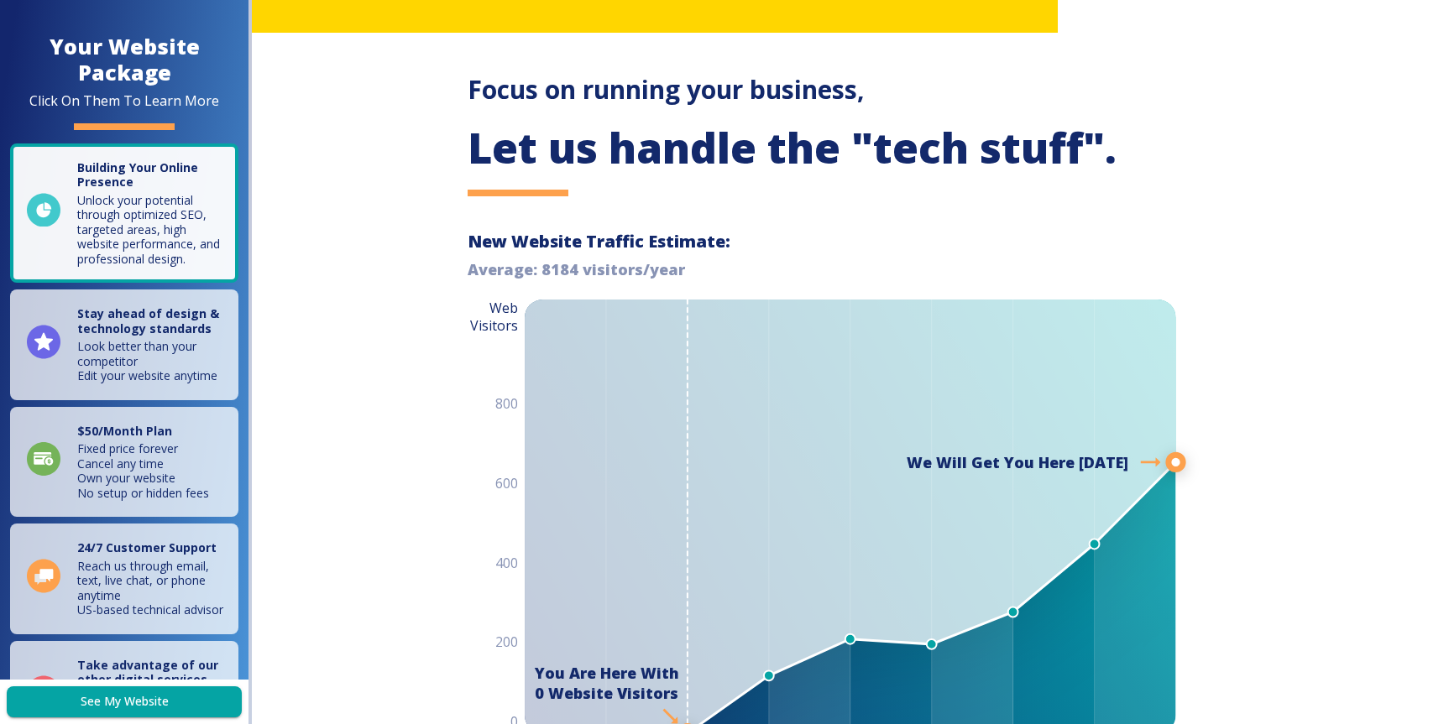
scroll to position [0, 0]
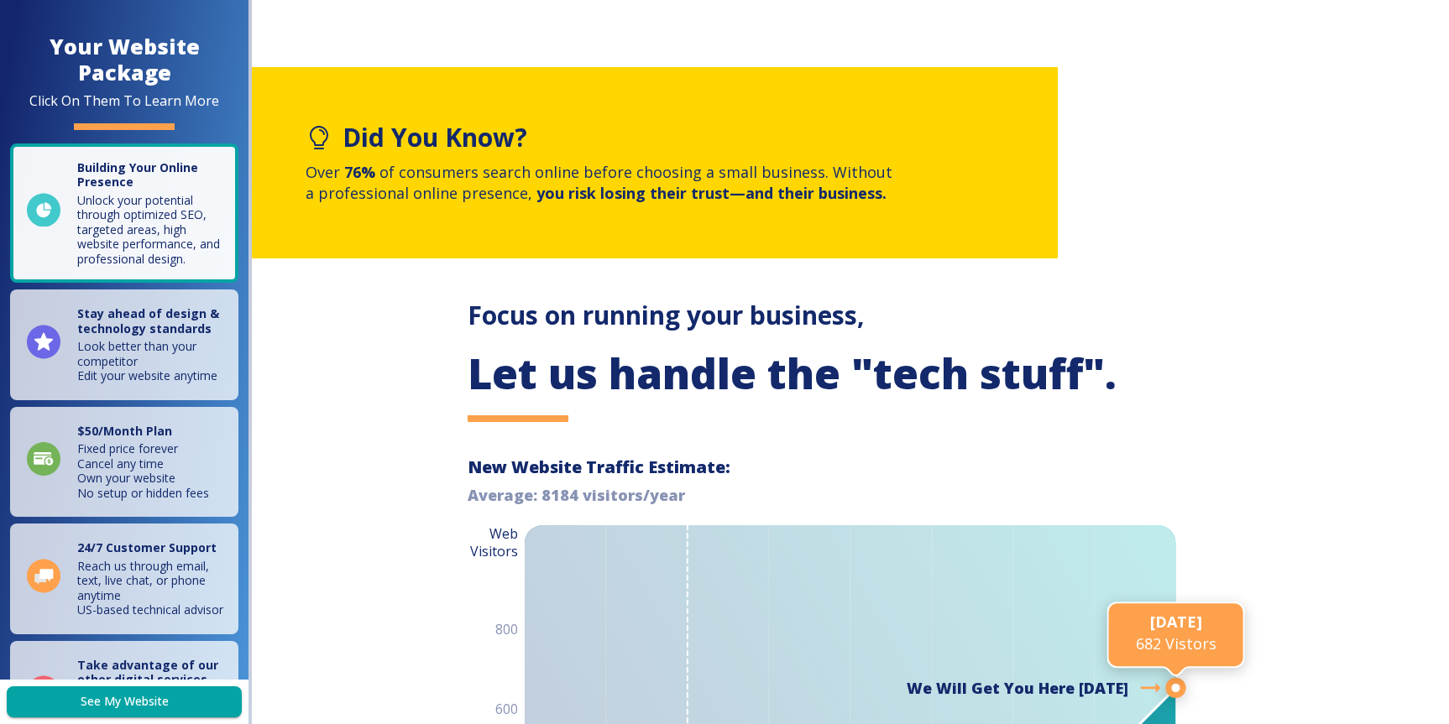
drag, startPoint x: 1059, startPoint y: 258, endPoint x: 1206, endPoint y: 293, distance: 151.1
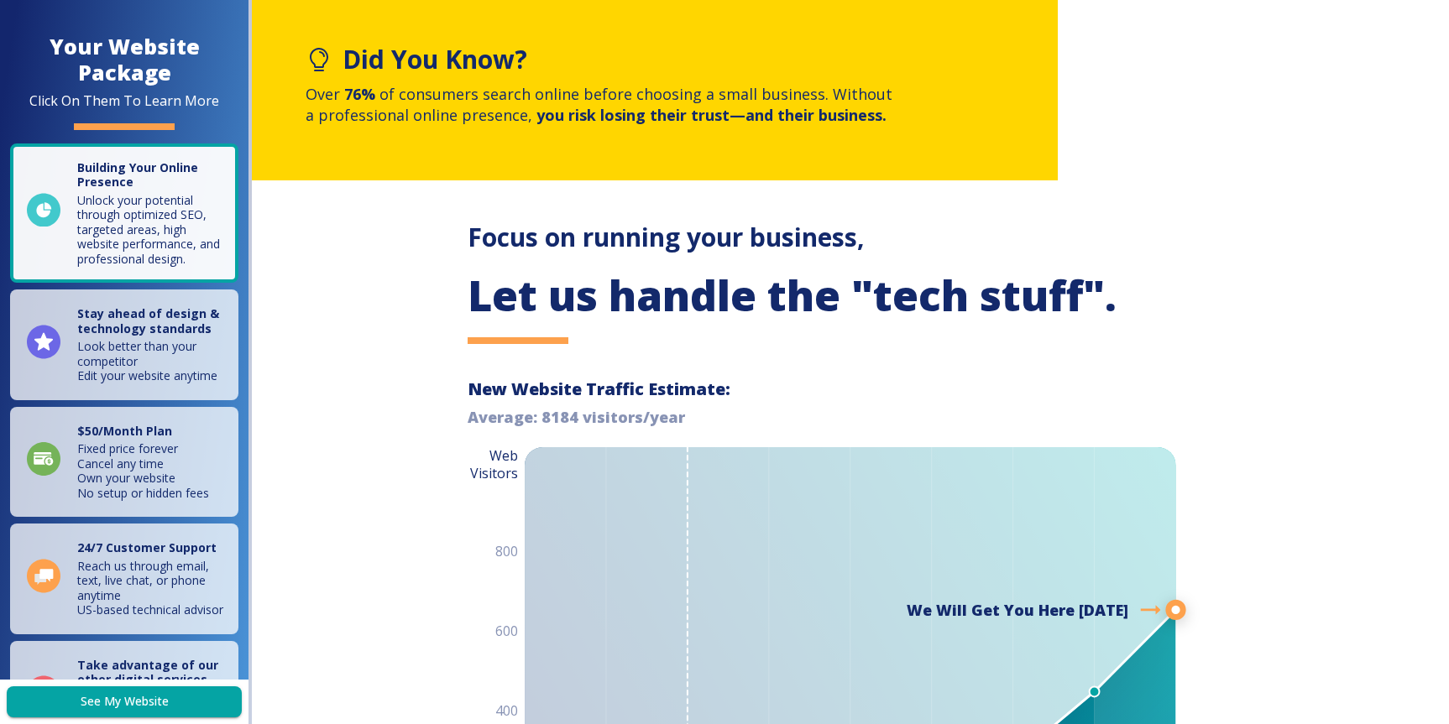
scroll to position [102, 0]
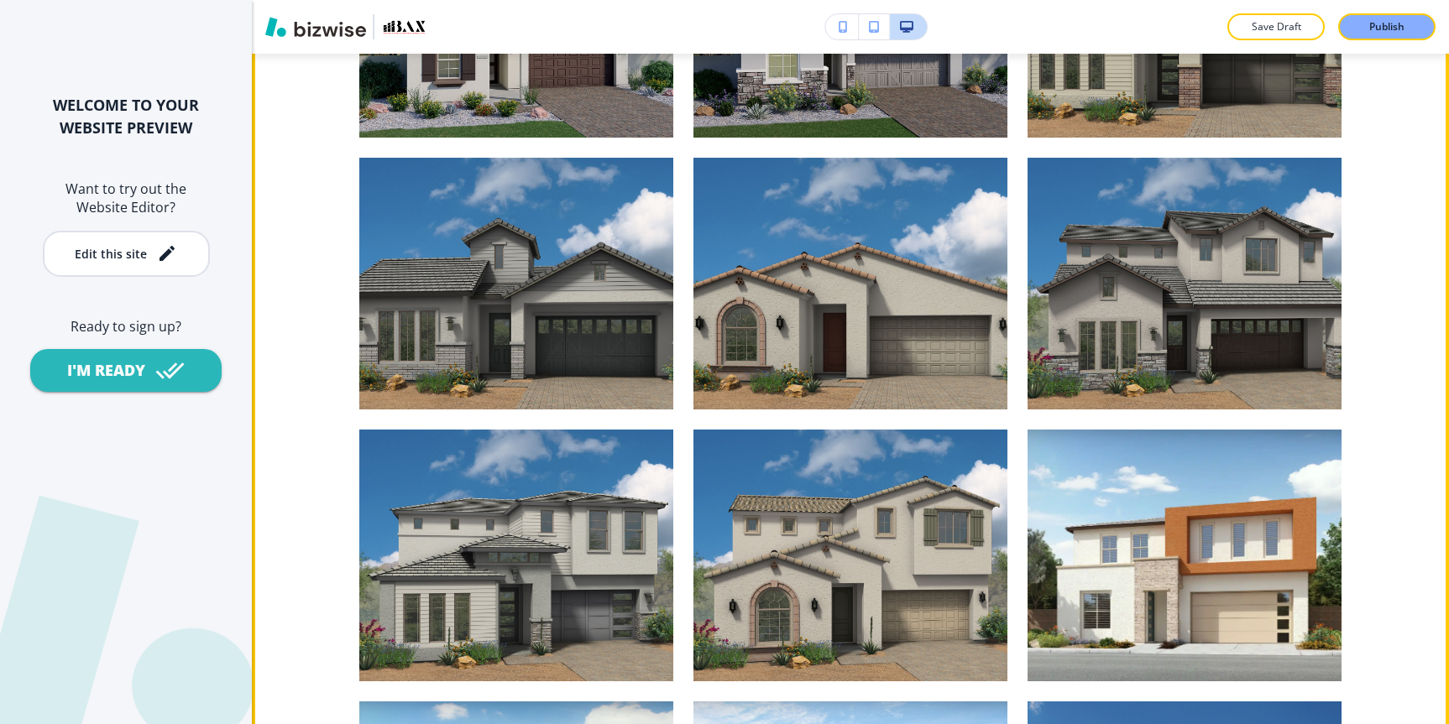
scroll to position [12463, 0]
